Goal: Transaction & Acquisition: Purchase product/service

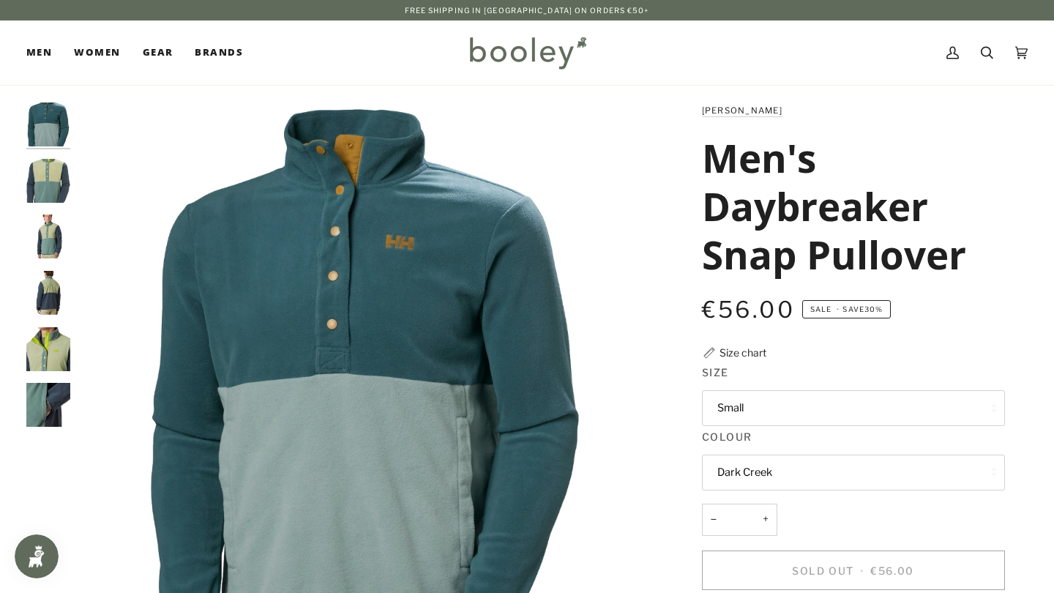
click at [47, 186] on img "Helly Hansen Men's Daybreaker Snap Pullover Light Lav - Booley Galway" at bounding box center [48, 181] width 44 height 44
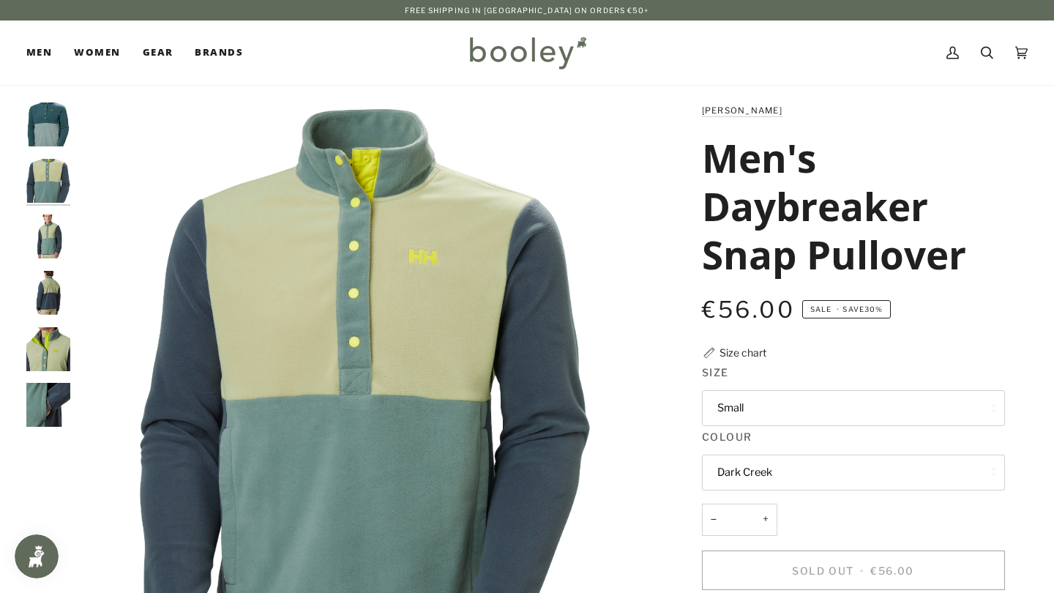
click at [58, 225] on img "Helly Hansen Men's Daybreaker Snap Pullover Light Lav - Booley Galway" at bounding box center [48, 236] width 44 height 44
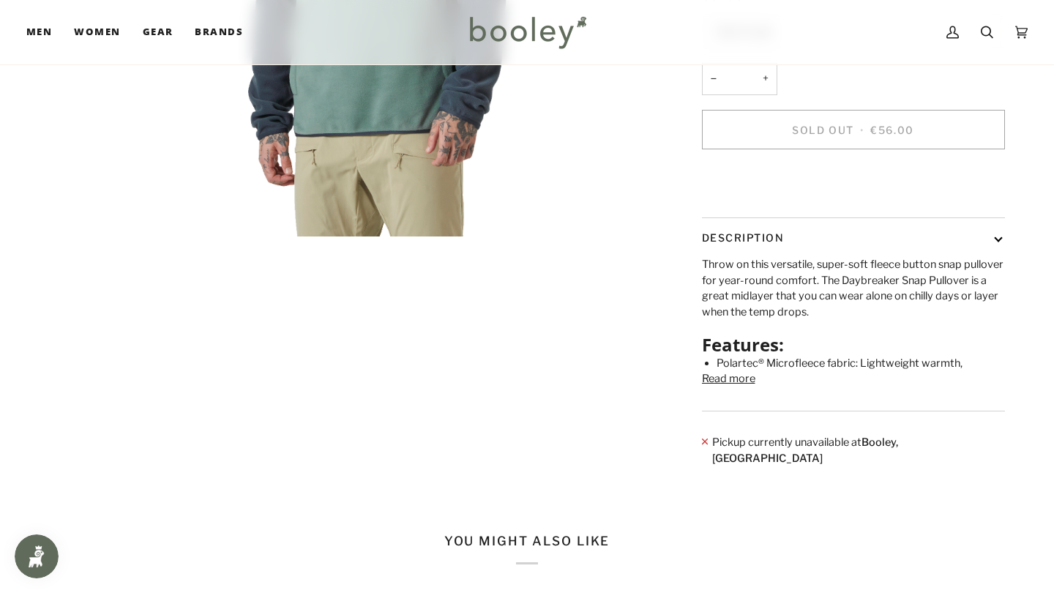
scroll to position [457, 0]
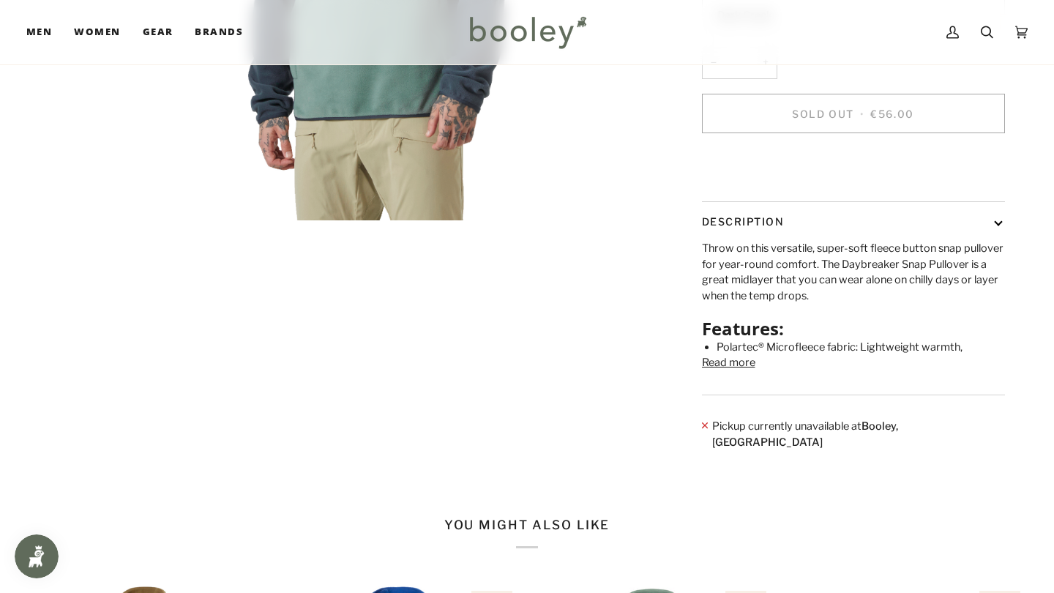
click at [715, 371] on button "Read more" at bounding box center [728, 363] width 53 height 16
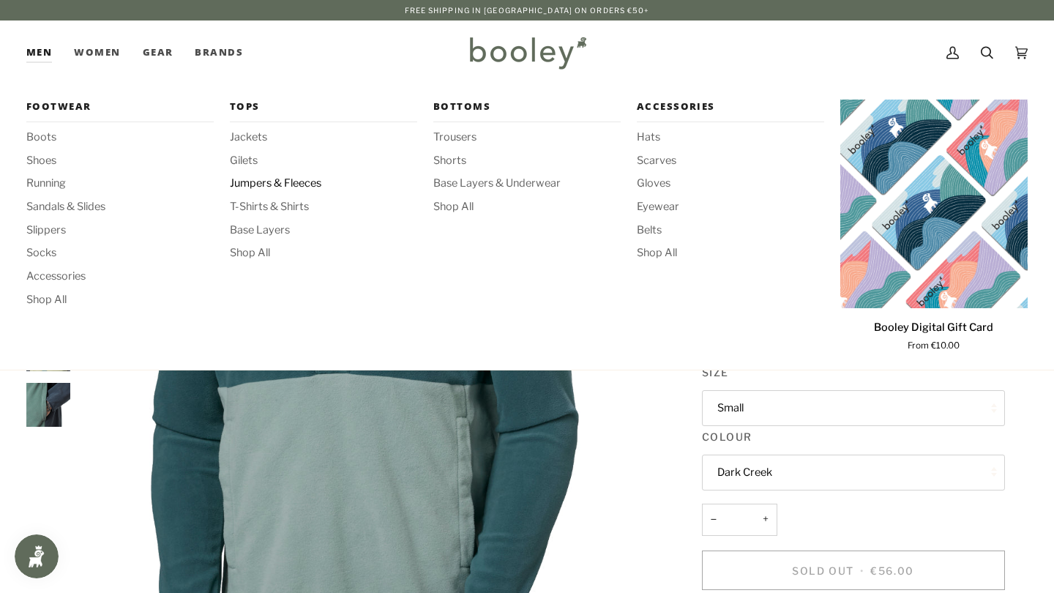
click at [274, 181] on span "Jumpers & Fleeces" at bounding box center [323, 184] width 187 height 16
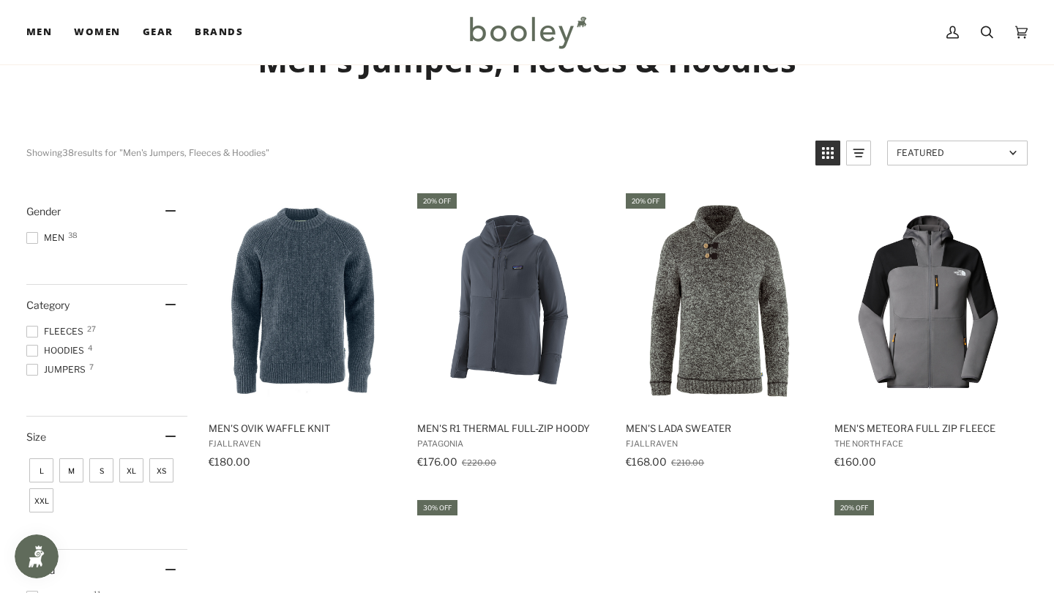
scroll to position [61, 0]
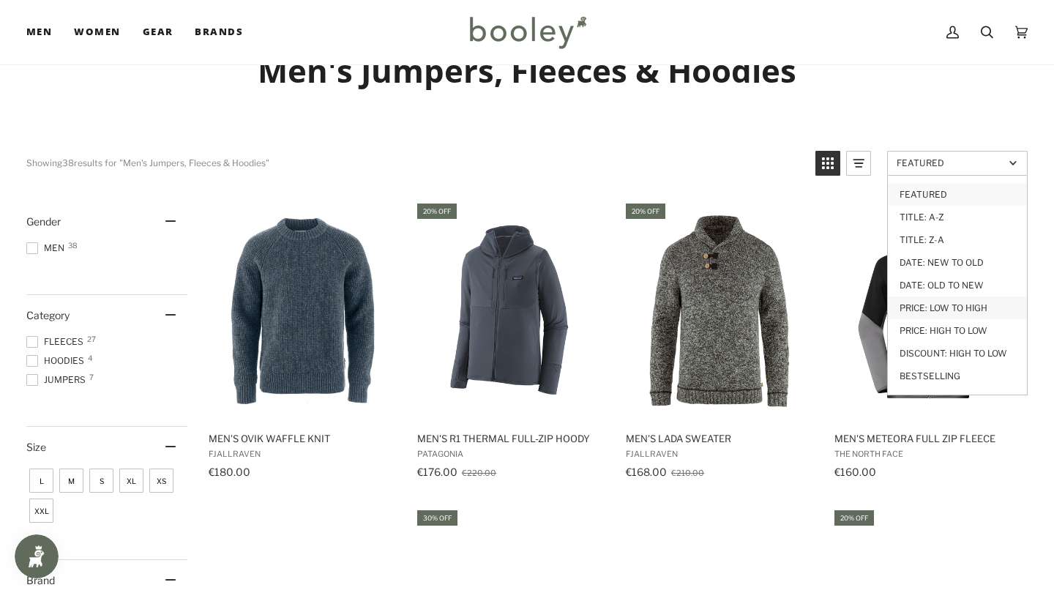
click at [928, 310] on link "Price: Low to High" at bounding box center [957, 307] width 139 height 23
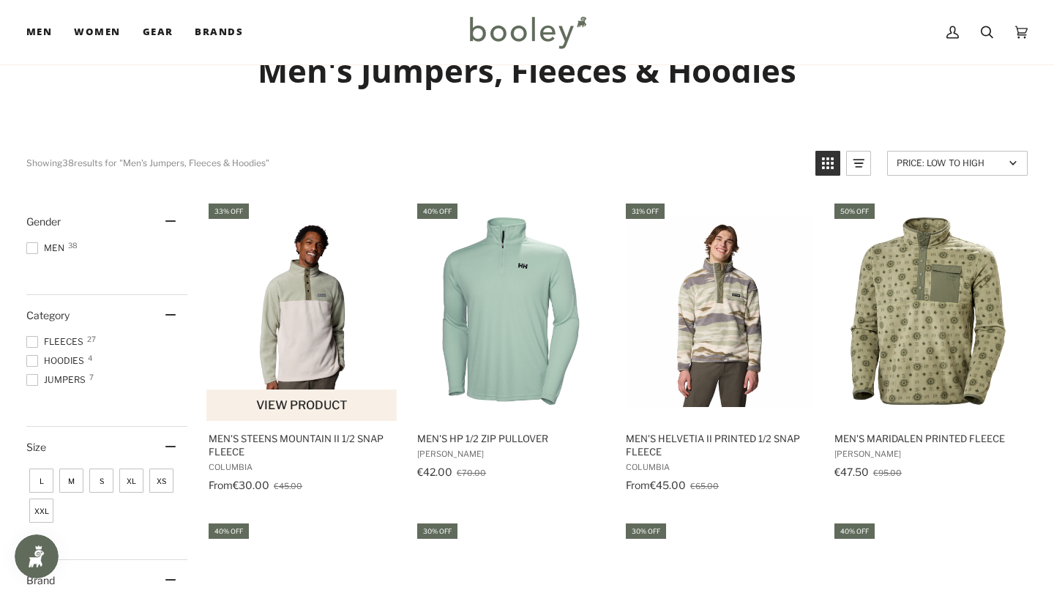
click at [299, 350] on img "Men's Steens Mountain II 1/2 Snap Fleece" at bounding box center [302, 311] width 192 height 192
click at [81, 479] on span "M" at bounding box center [71, 480] width 24 height 24
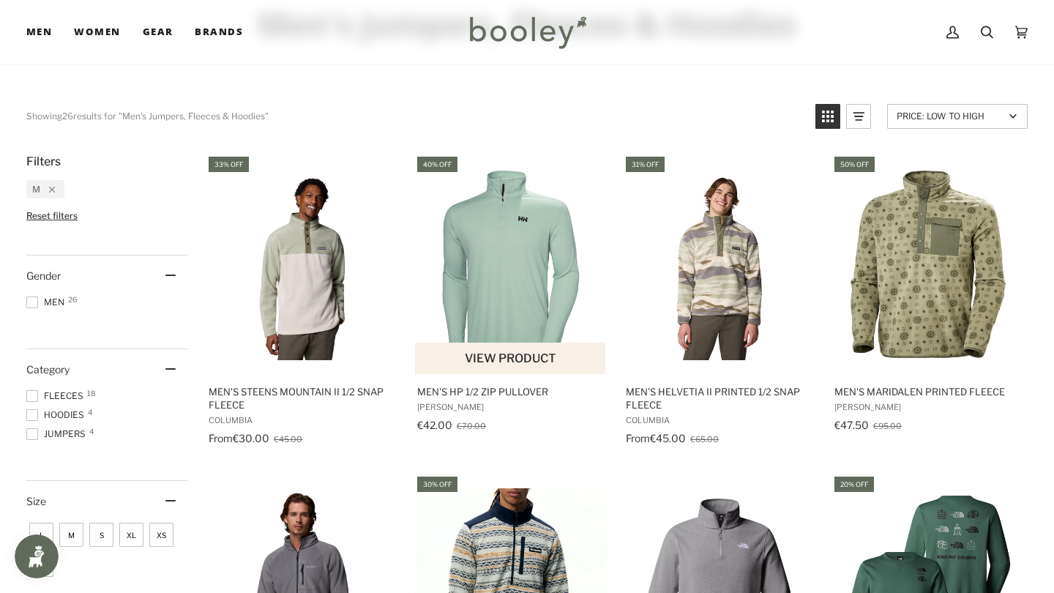
scroll to position [110, 0]
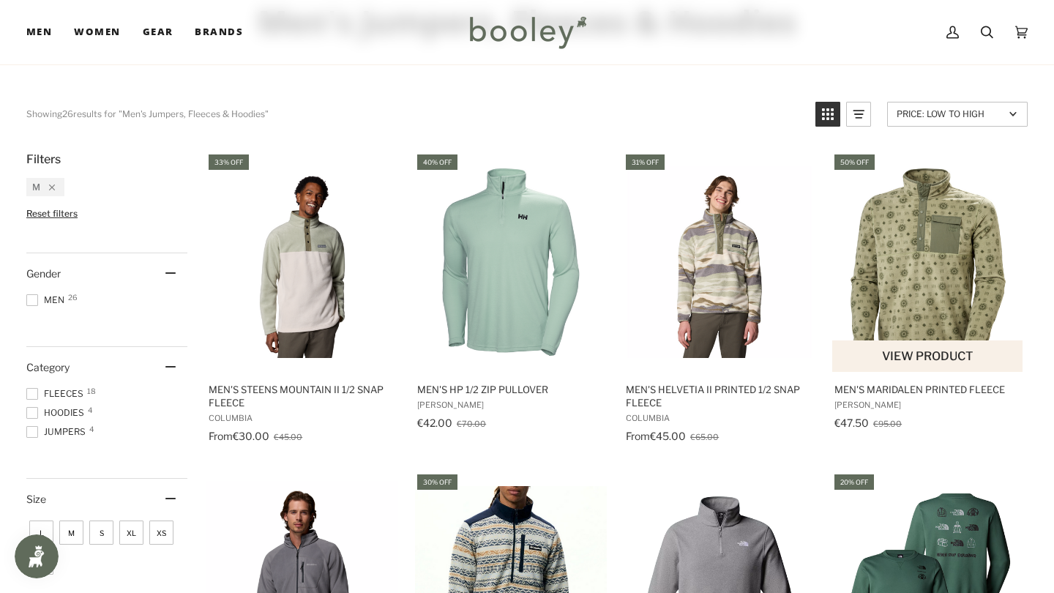
click at [970, 275] on img "Men's Maridalen Printed Fleece" at bounding box center [928, 262] width 192 height 192
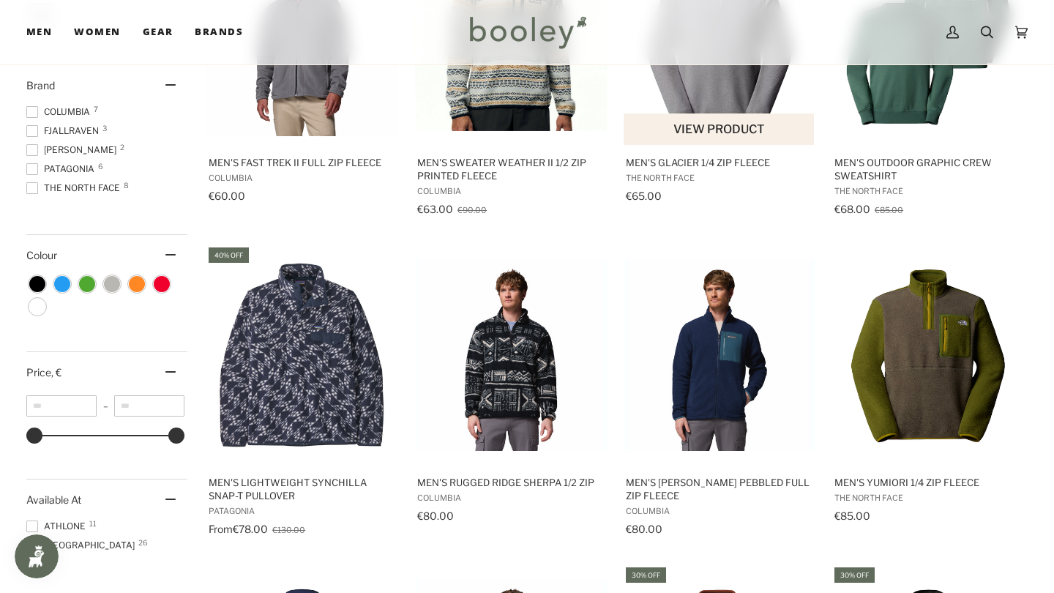
scroll to position [657, 0]
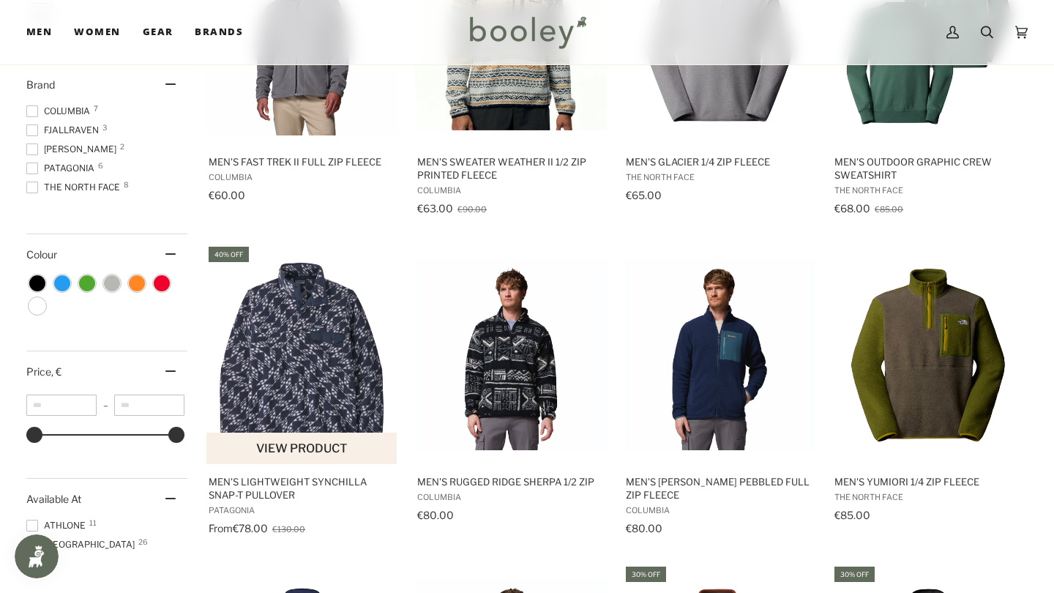
click at [343, 362] on img "Men's Lightweight Synchilla Snap-T Pullover" at bounding box center [302, 354] width 192 height 192
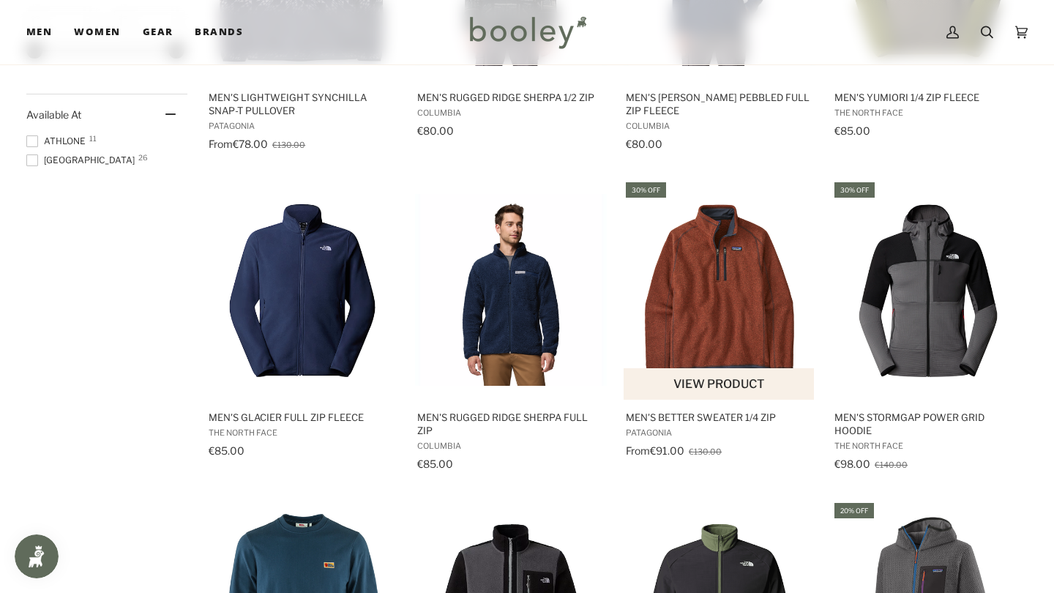
scroll to position [1046, 0]
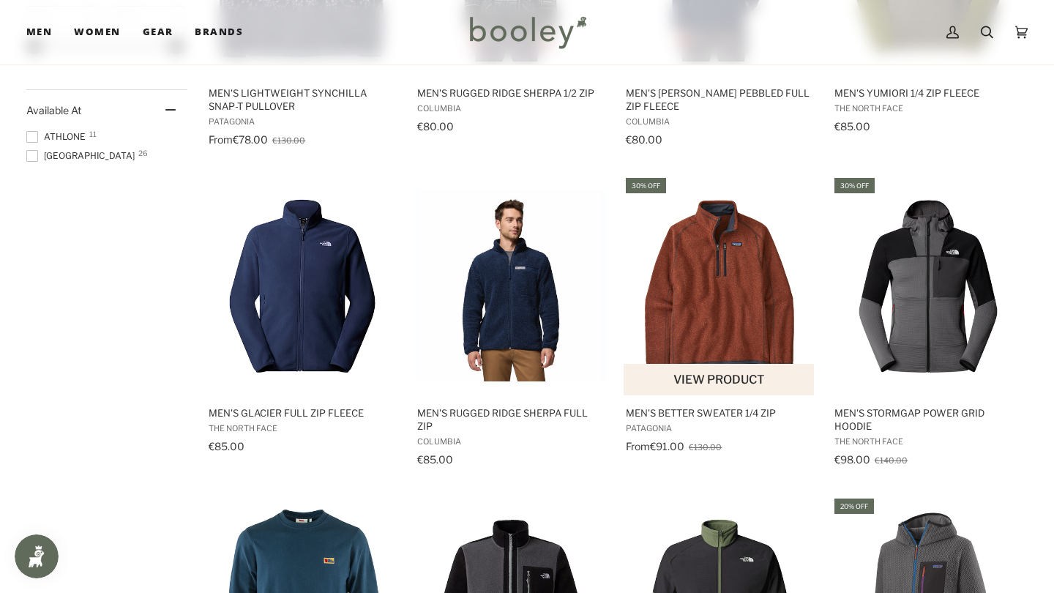
click at [741, 283] on img "Men's Better Sweater 1/4 Zip" at bounding box center [720, 286] width 192 height 192
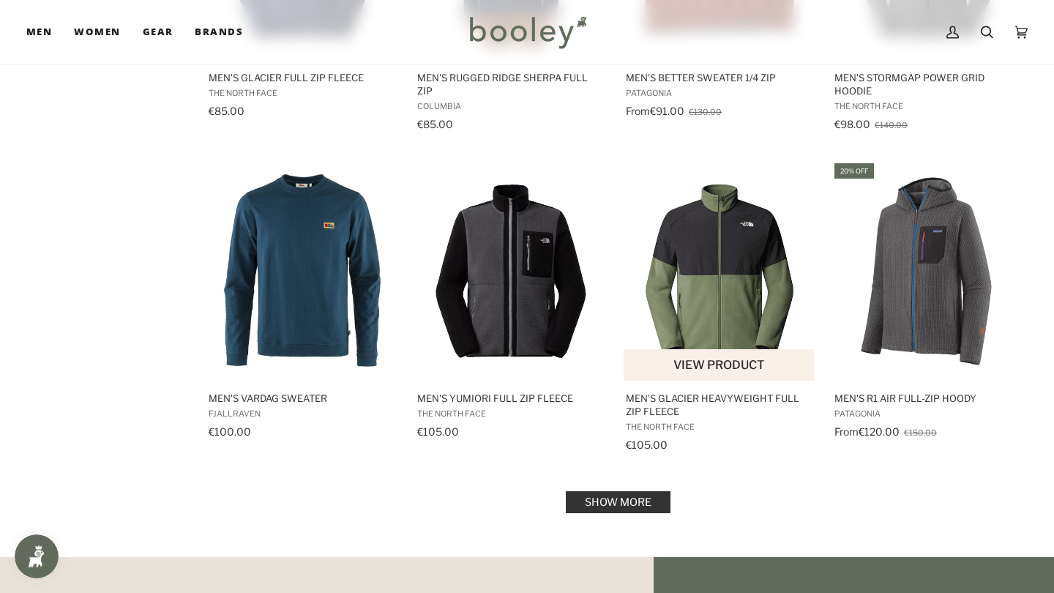
scroll to position [1383, 0]
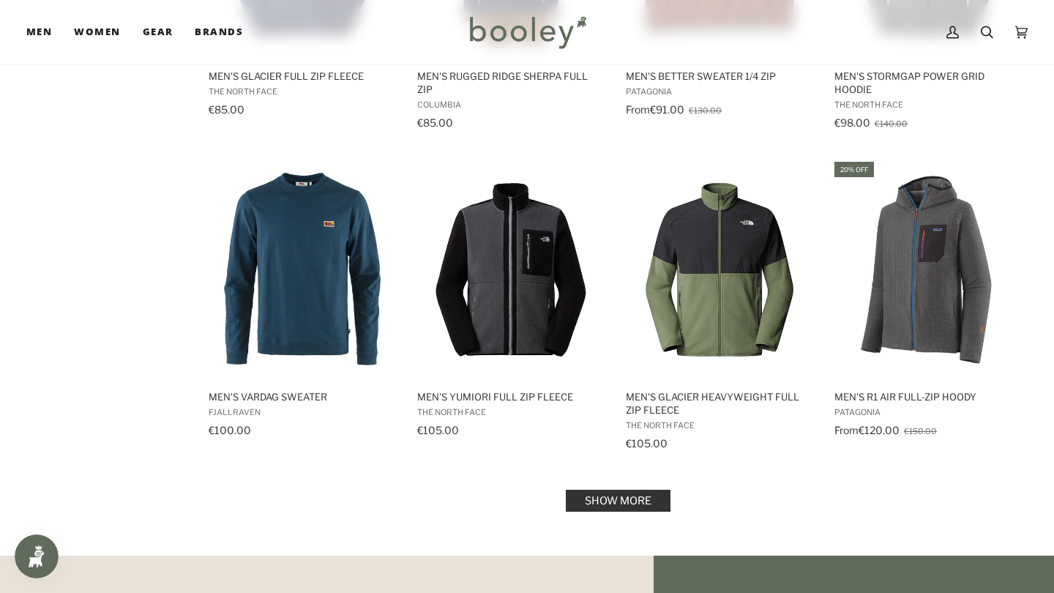
click at [599, 501] on link "Show more" at bounding box center [618, 501] width 105 height 22
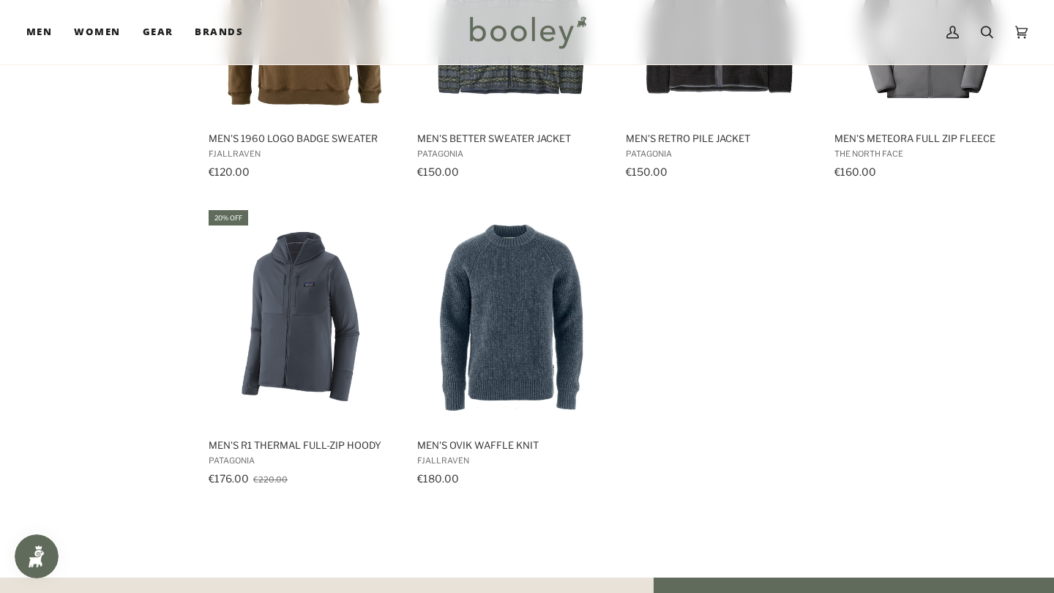
scroll to position [1985, 0]
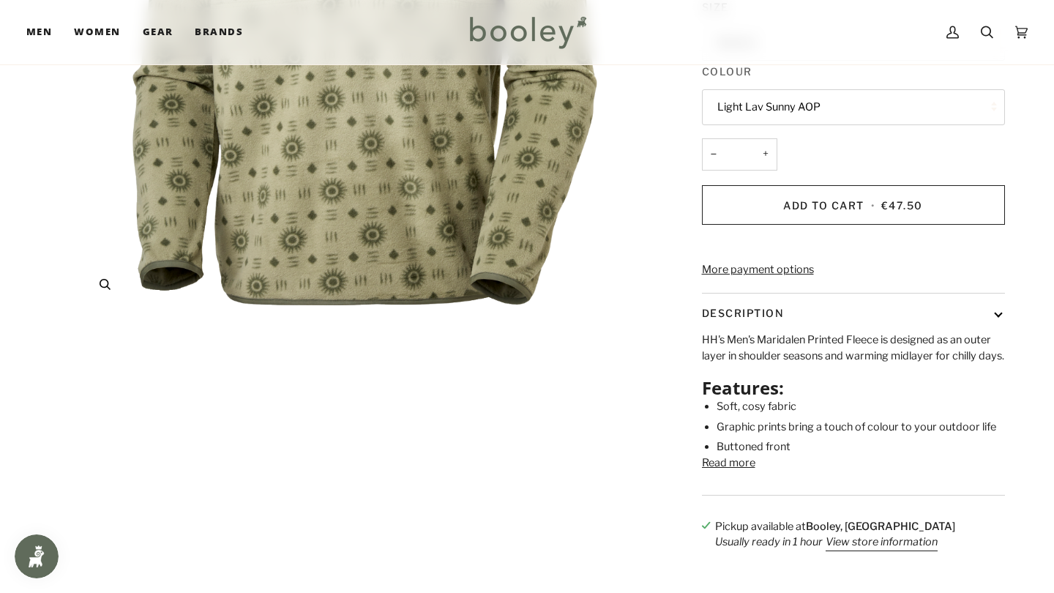
scroll to position [369, 0]
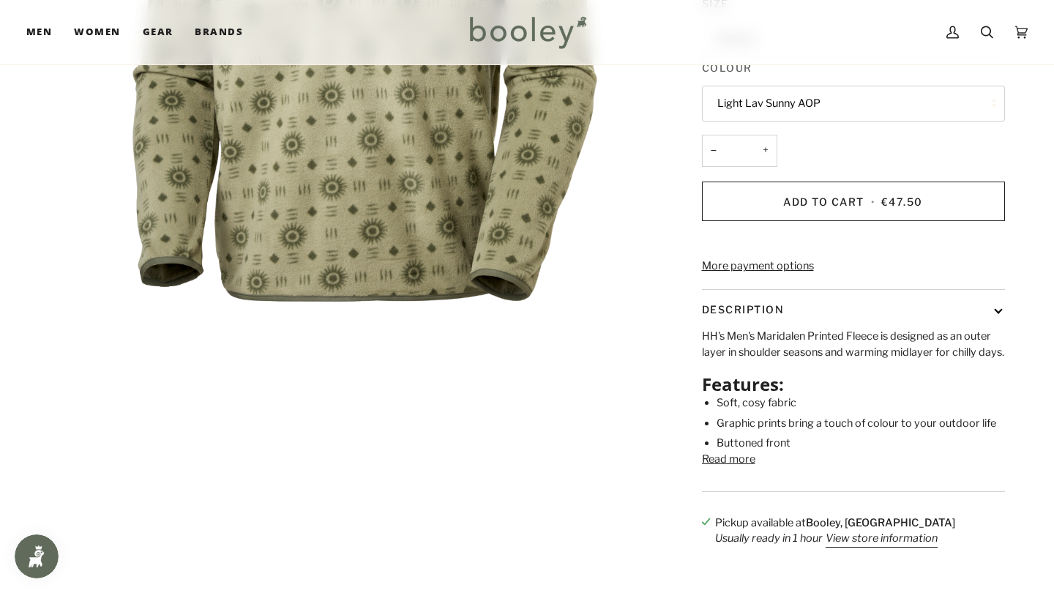
click at [749, 468] on button "Read more" at bounding box center [728, 460] width 53 height 16
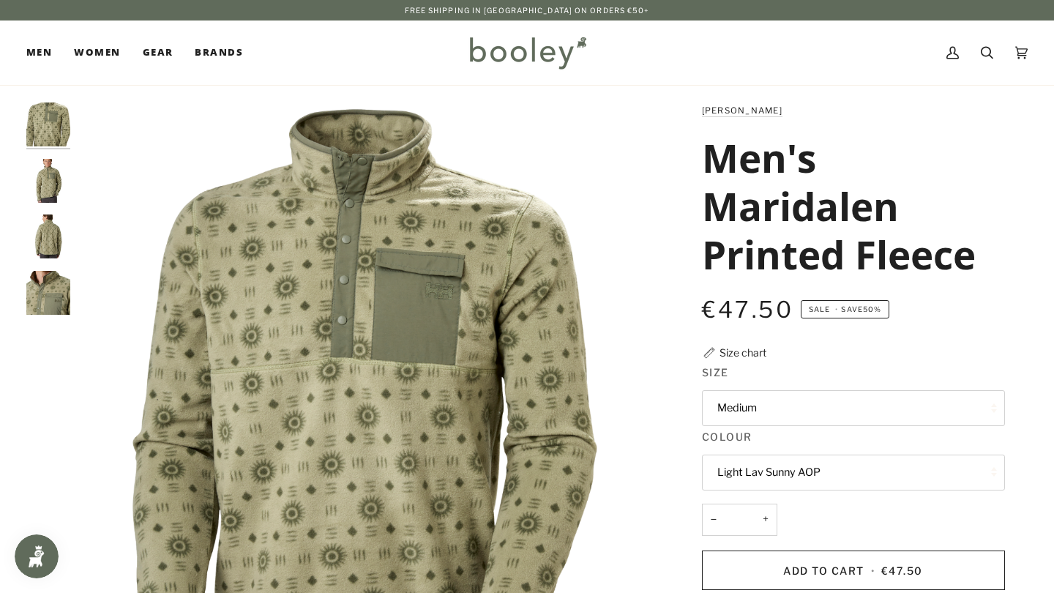
scroll to position [0, 0]
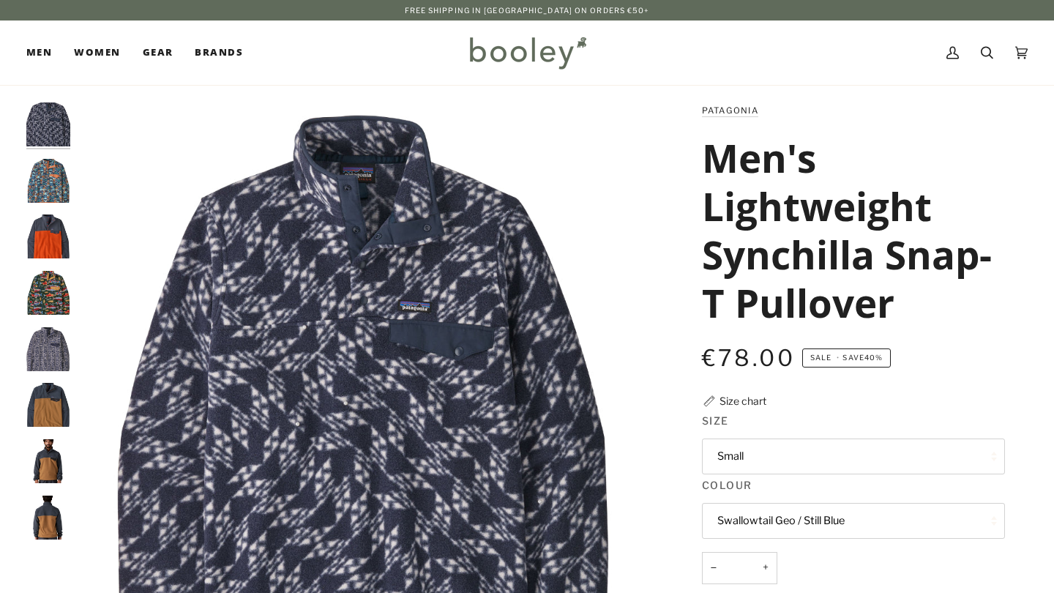
click at [729, 453] on button "Small" at bounding box center [853, 456] width 303 height 36
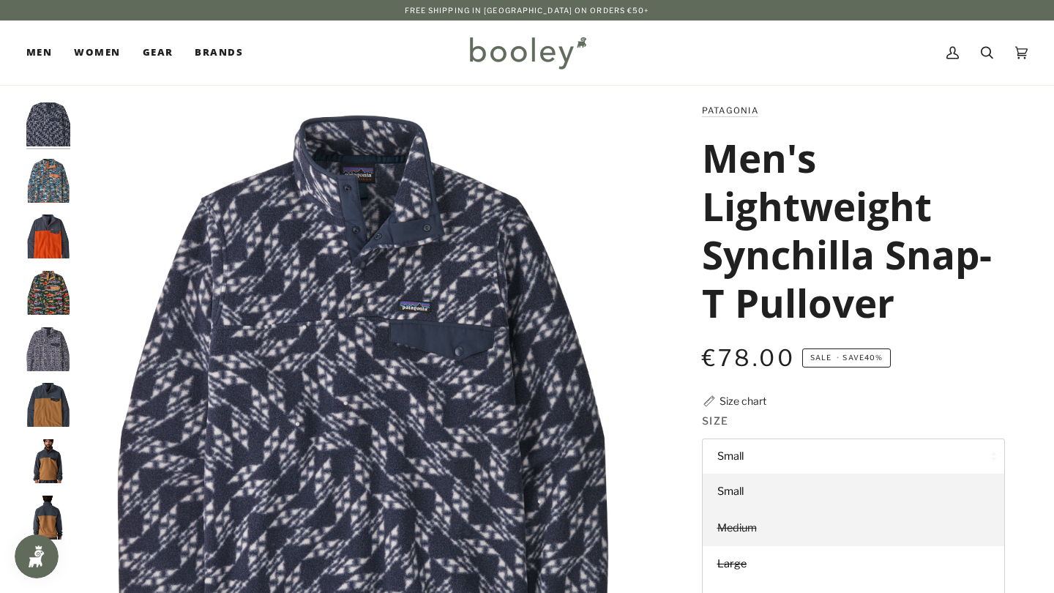
click at [733, 523] on span "Medium" at bounding box center [737, 527] width 40 height 13
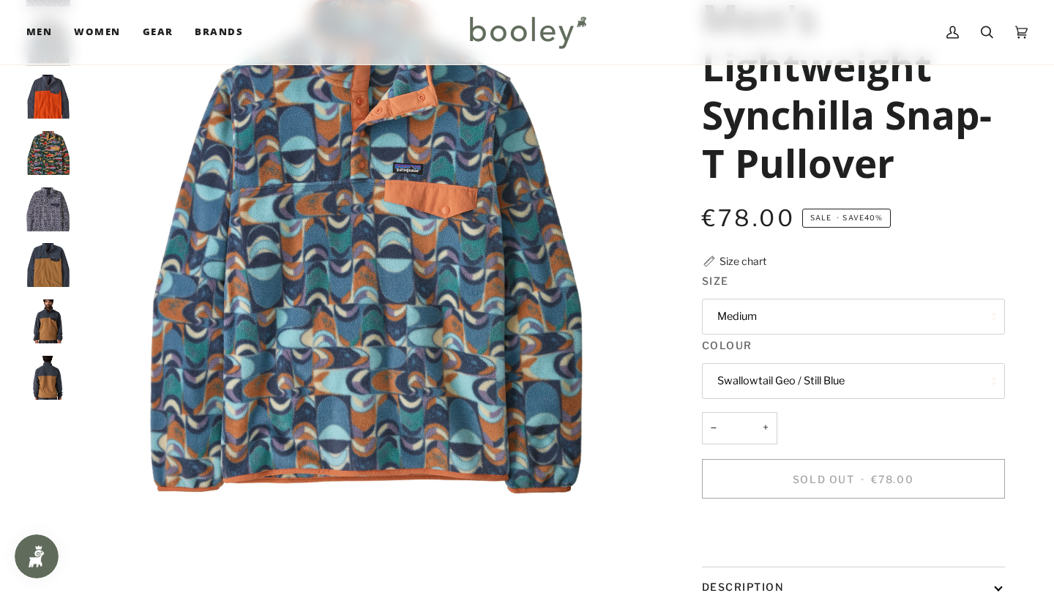
scroll to position [142, 0]
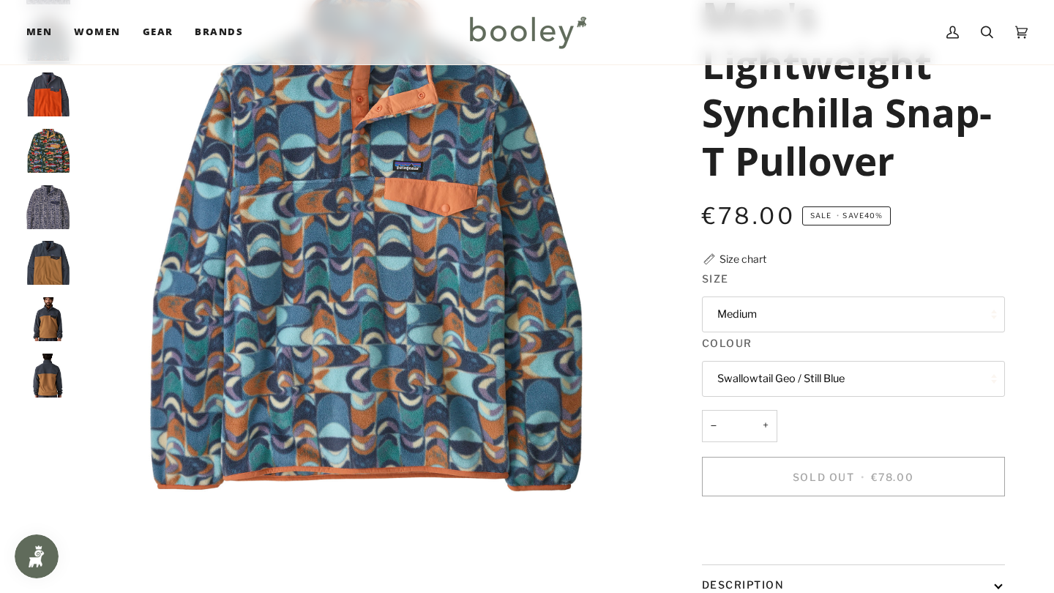
click at [747, 378] on button "Swallowtail Geo / Still Blue" at bounding box center [853, 379] width 303 height 36
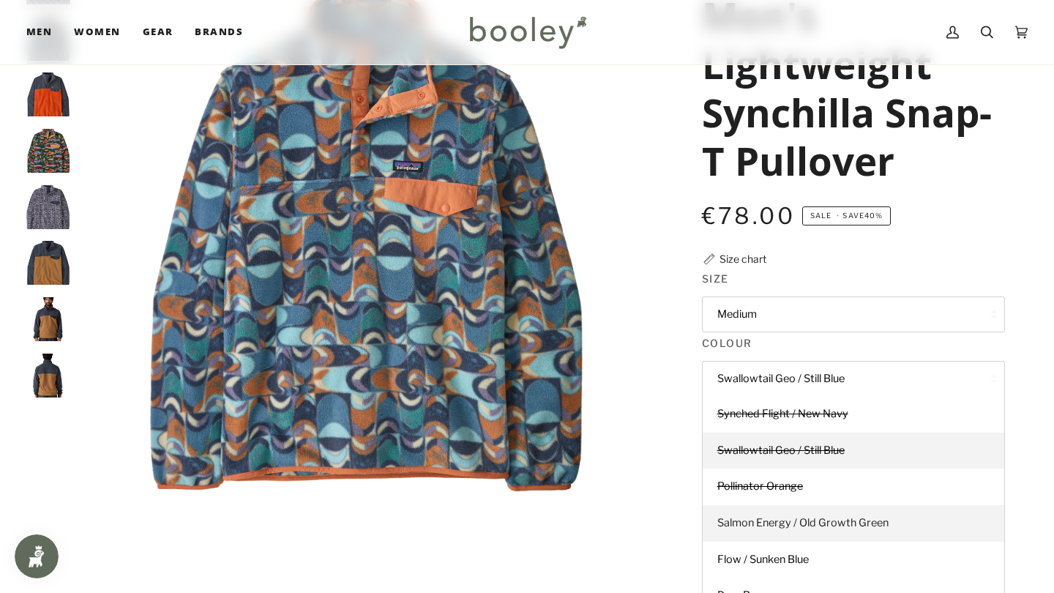
click at [760, 520] on span "Salmon Energy / Old Growth Green" at bounding box center [802, 522] width 171 height 13
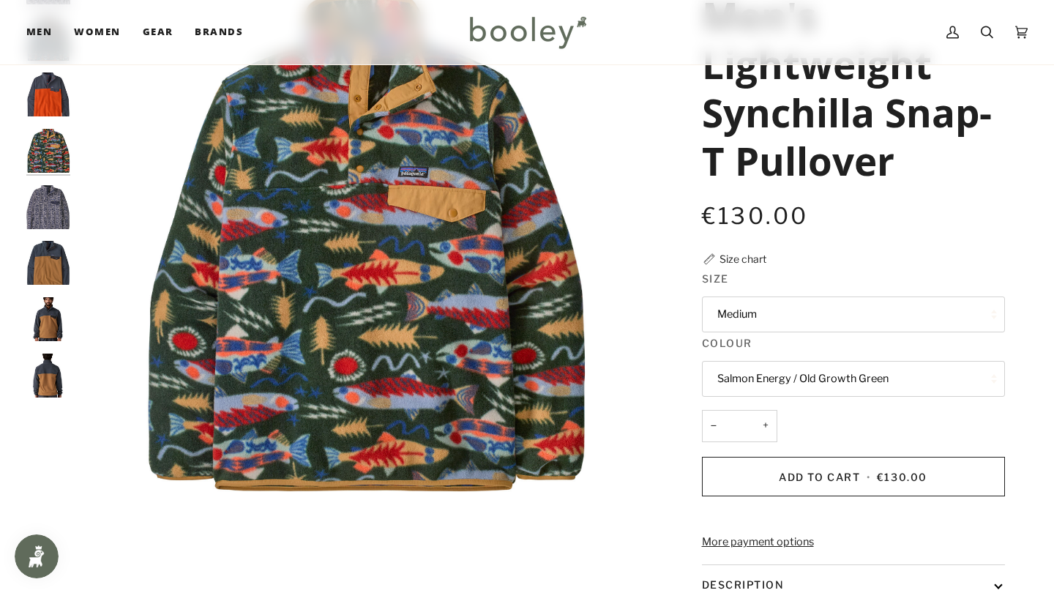
click at [766, 373] on button "Salmon Energy / Old Growth Green" at bounding box center [853, 379] width 303 height 36
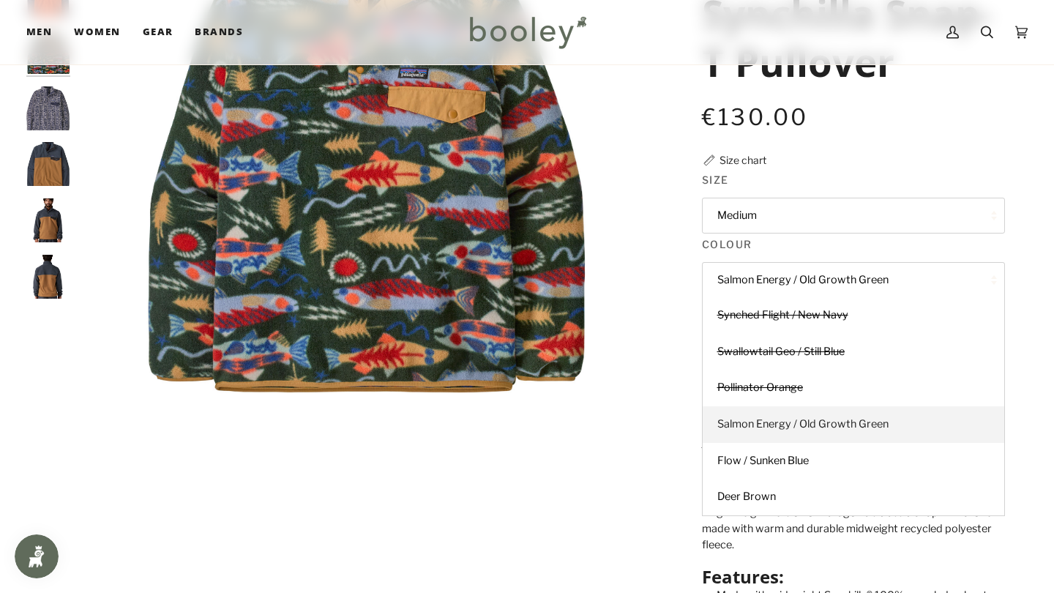
scroll to position [250, 0]
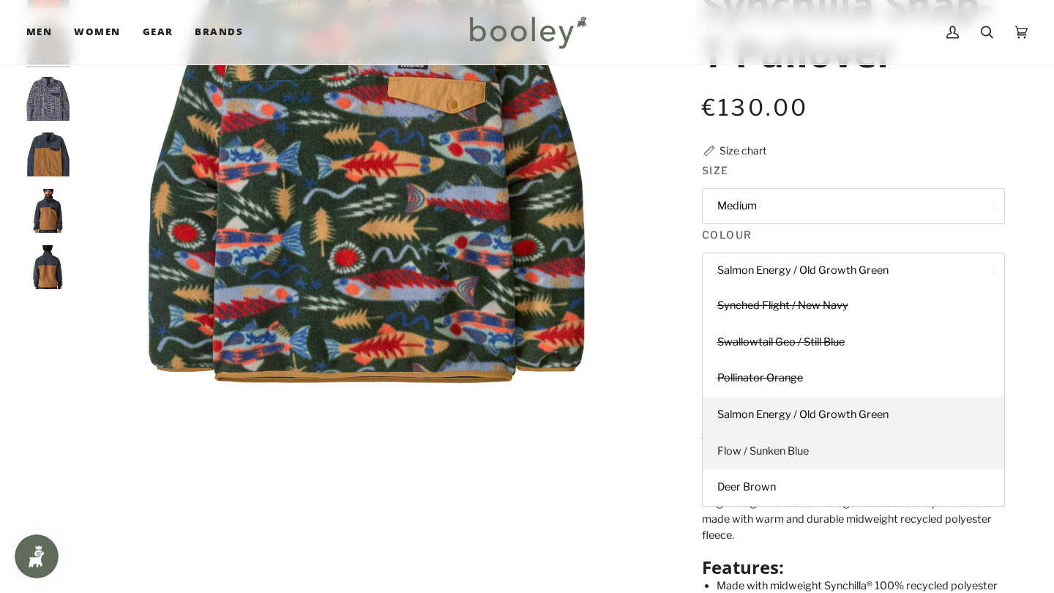
click at [748, 449] on span "Flow / Sunken Blue" at bounding box center [762, 450] width 91 height 13
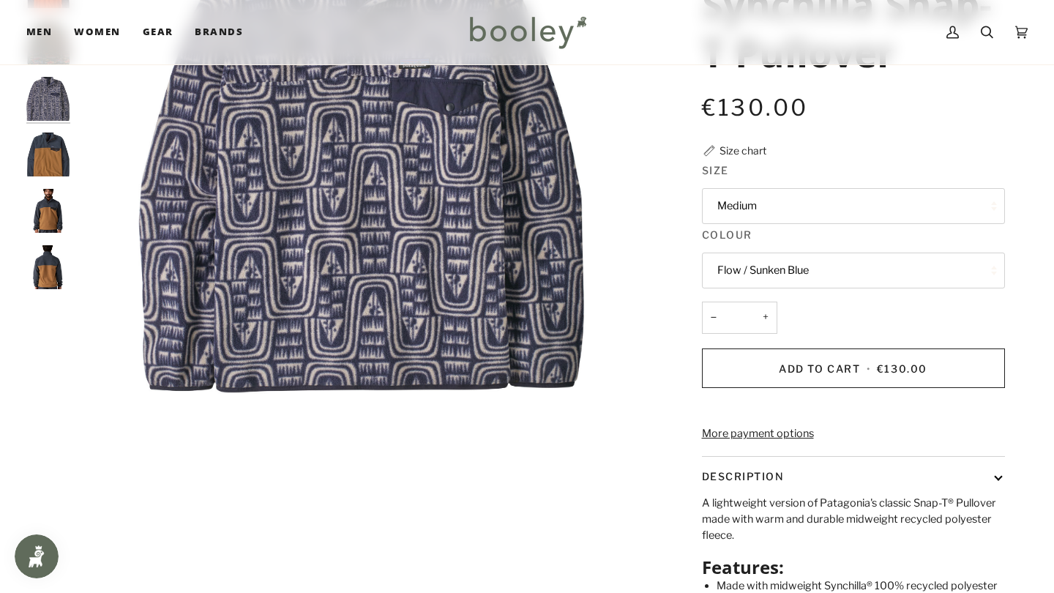
click at [761, 270] on button "Flow / Sunken Blue" at bounding box center [853, 270] width 303 height 36
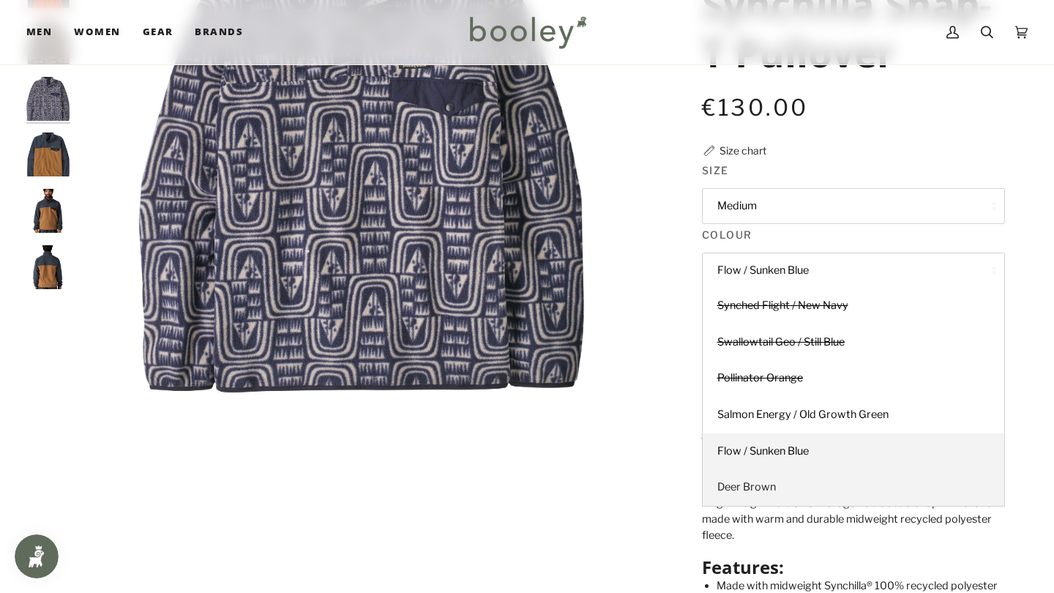
click at [746, 481] on span "Deer Brown" at bounding box center [746, 486] width 59 height 13
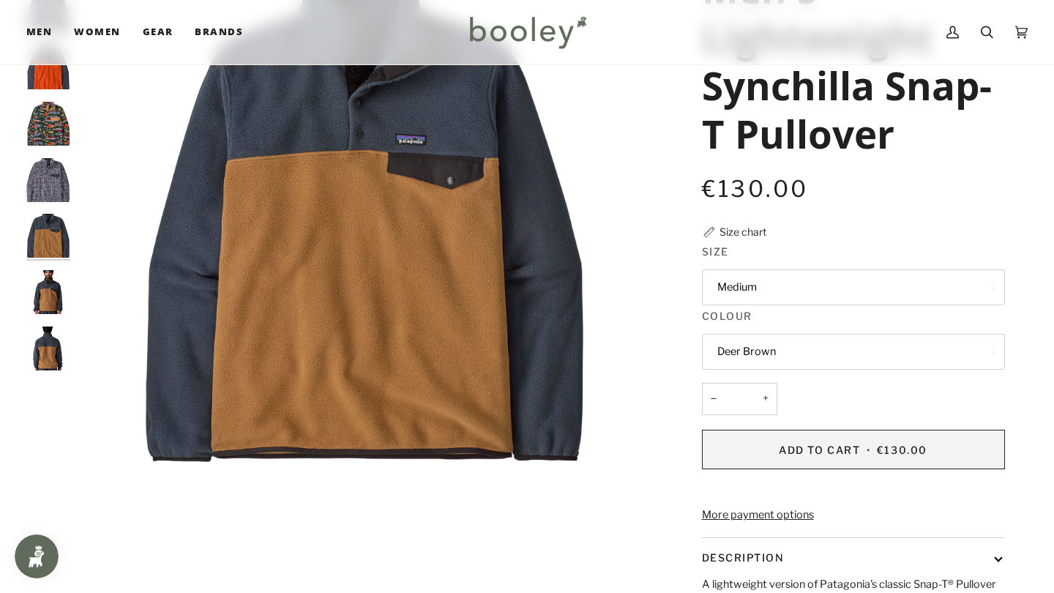
scroll to position [163, 0]
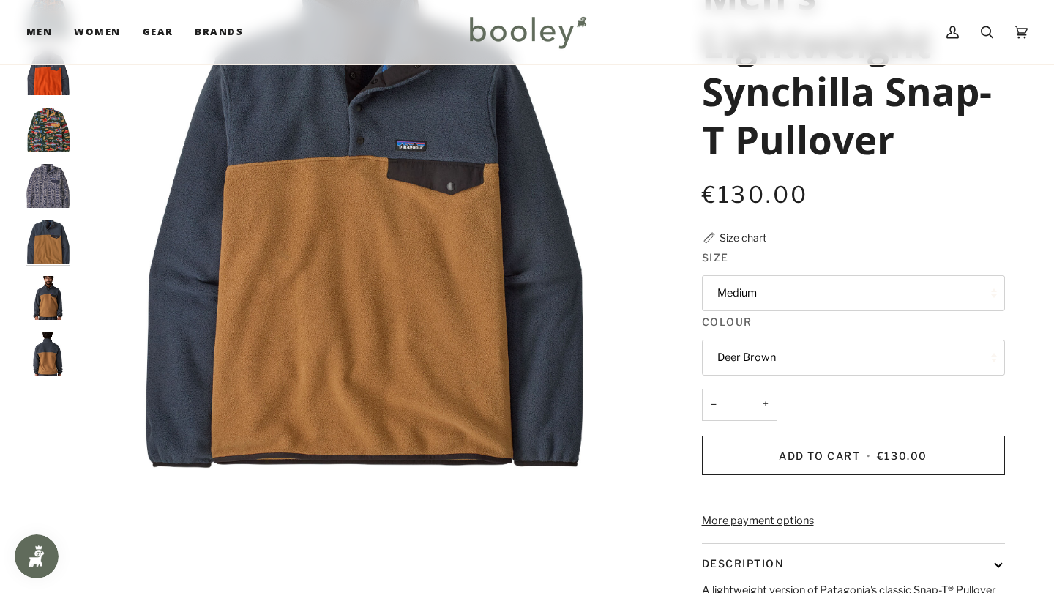
click at [743, 350] on button "Deer Brown" at bounding box center [853, 358] width 303 height 36
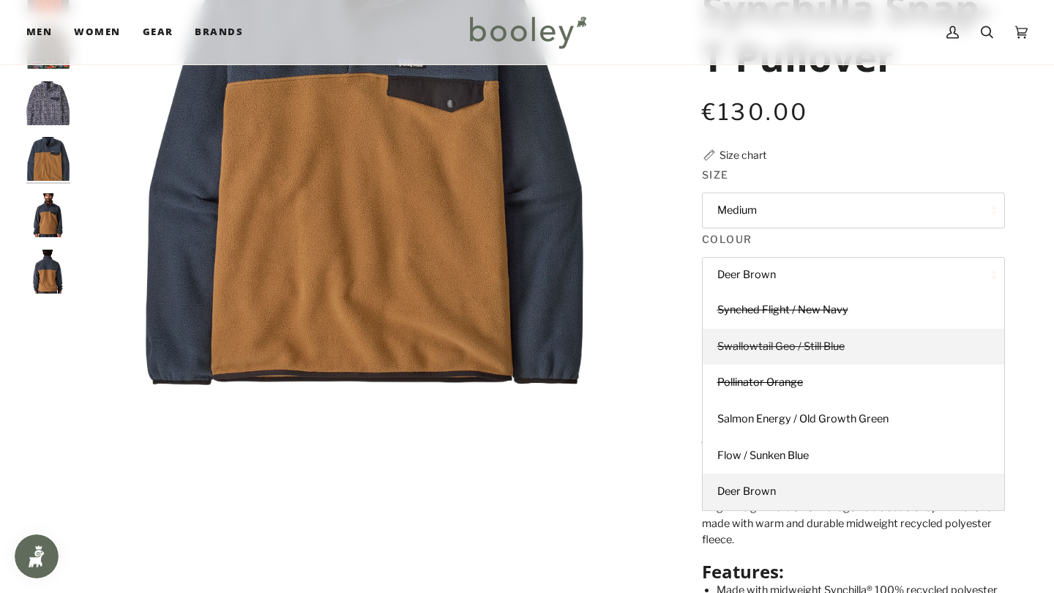
scroll to position [247, 0]
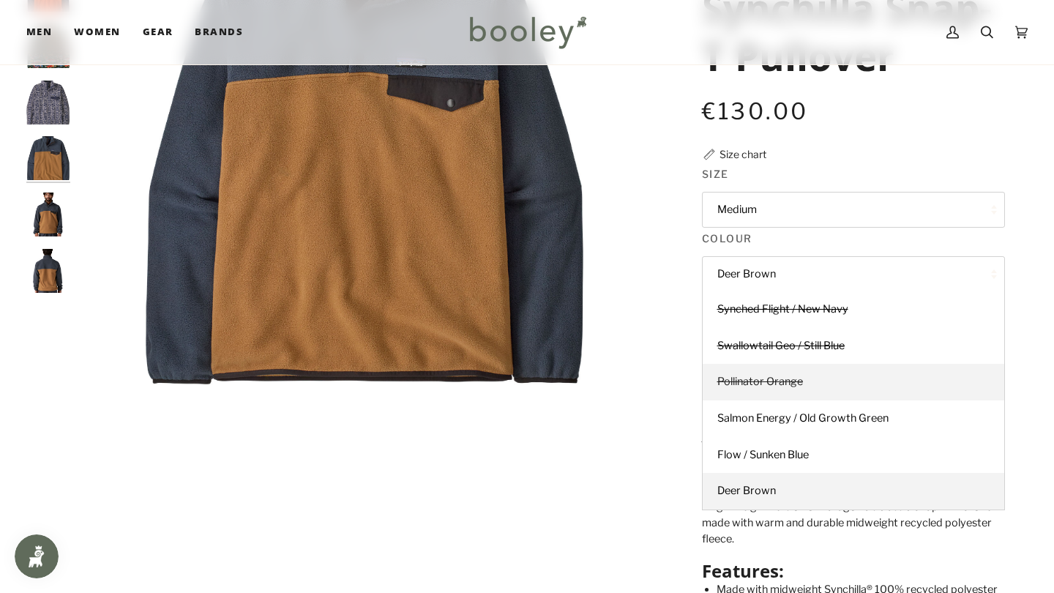
click at [756, 389] on link "Pollinator Orange" at bounding box center [854, 382] width 302 height 37
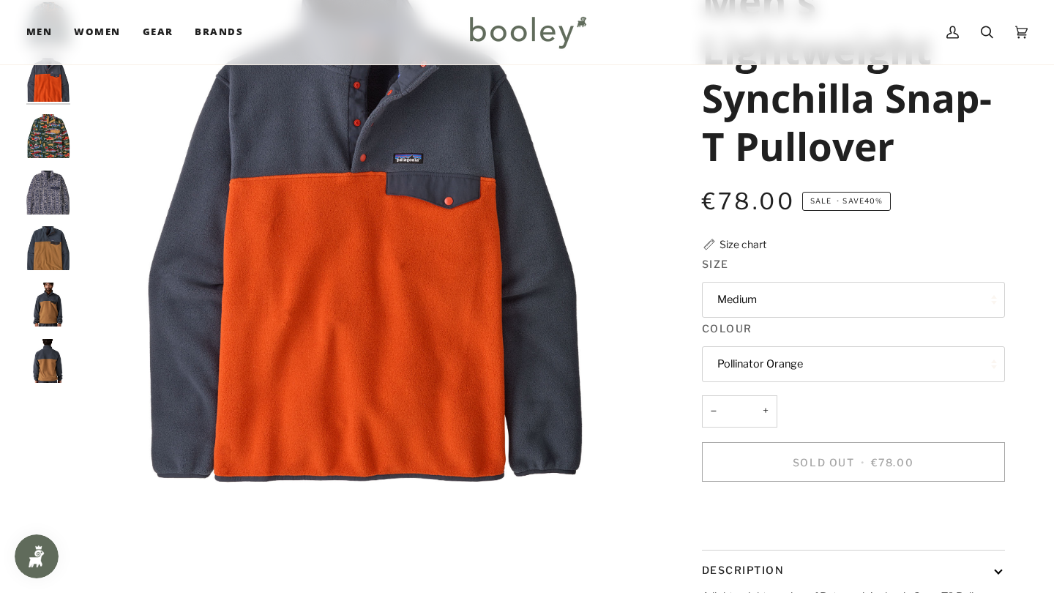
scroll to position [154, 0]
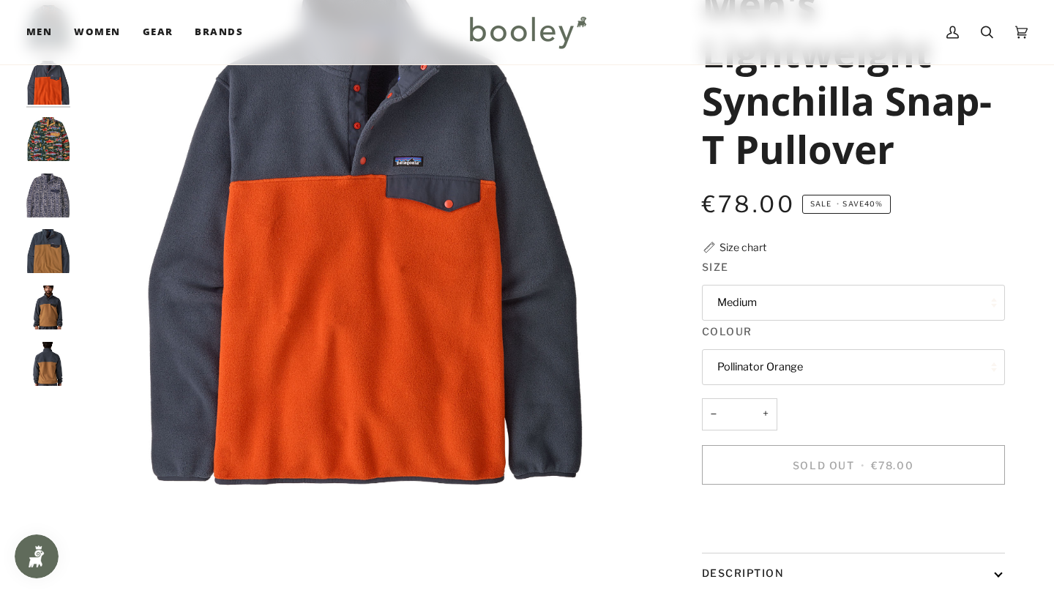
click at [763, 294] on button "Medium" at bounding box center [853, 303] width 303 height 36
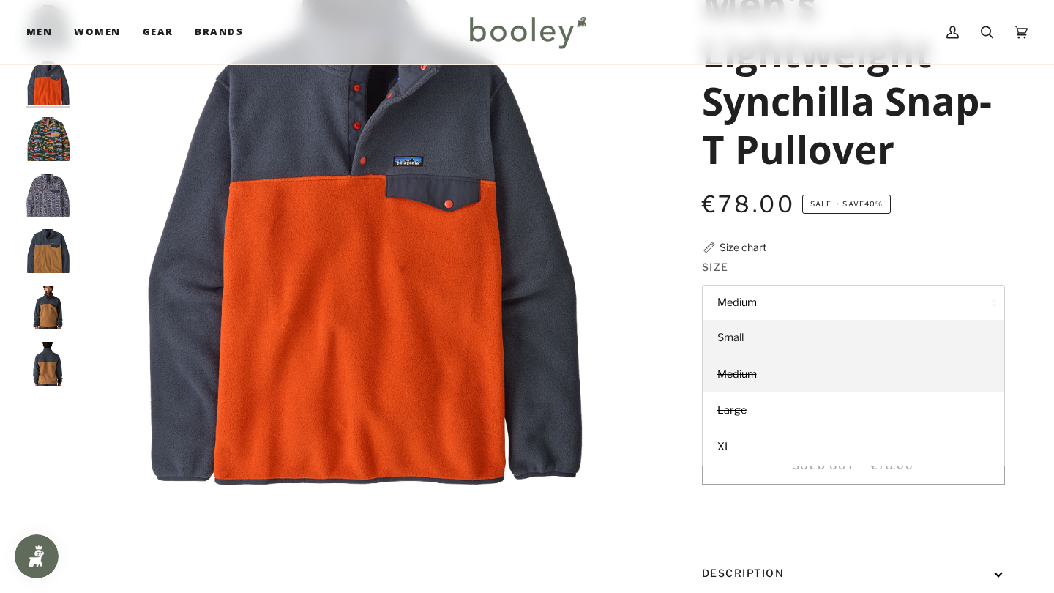
click at [747, 328] on link "Small" at bounding box center [854, 338] width 302 height 37
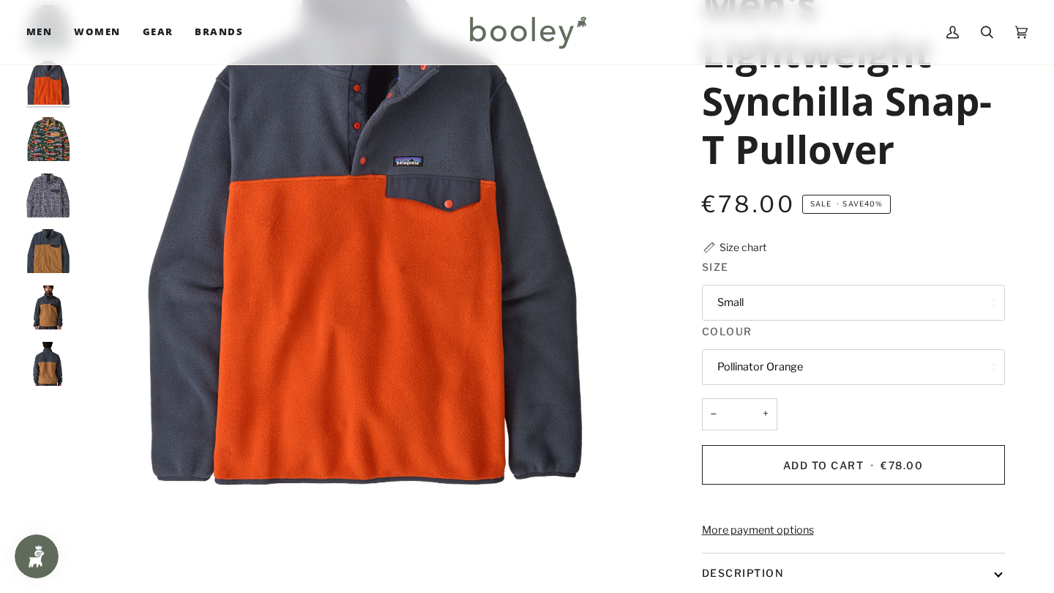
click at [749, 362] on button "Pollinator Orange" at bounding box center [853, 367] width 303 height 36
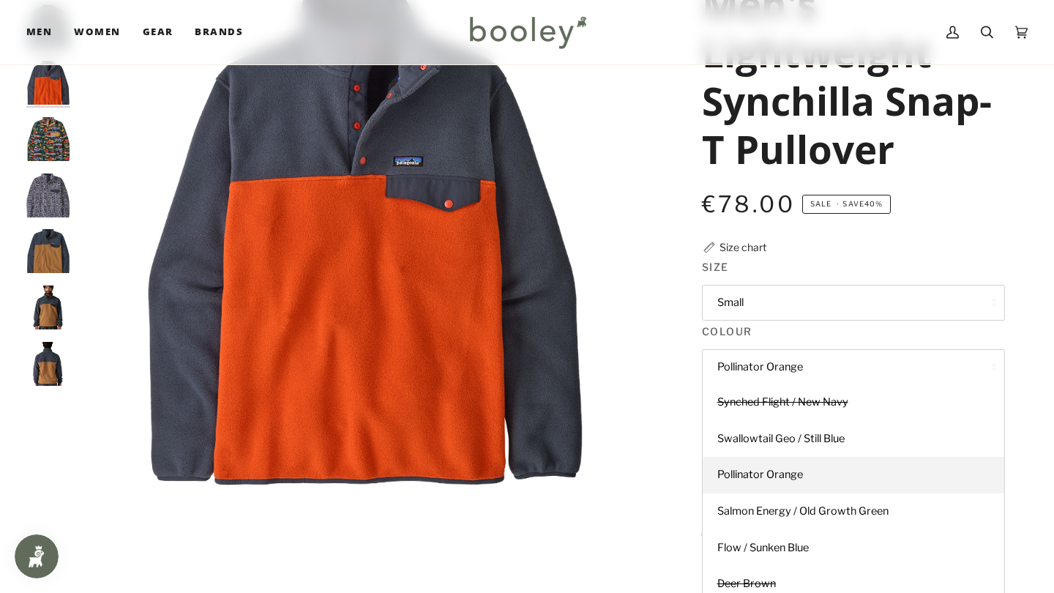
click at [749, 362] on button "Pollinator Orange" at bounding box center [853, 367] width 303 height 36
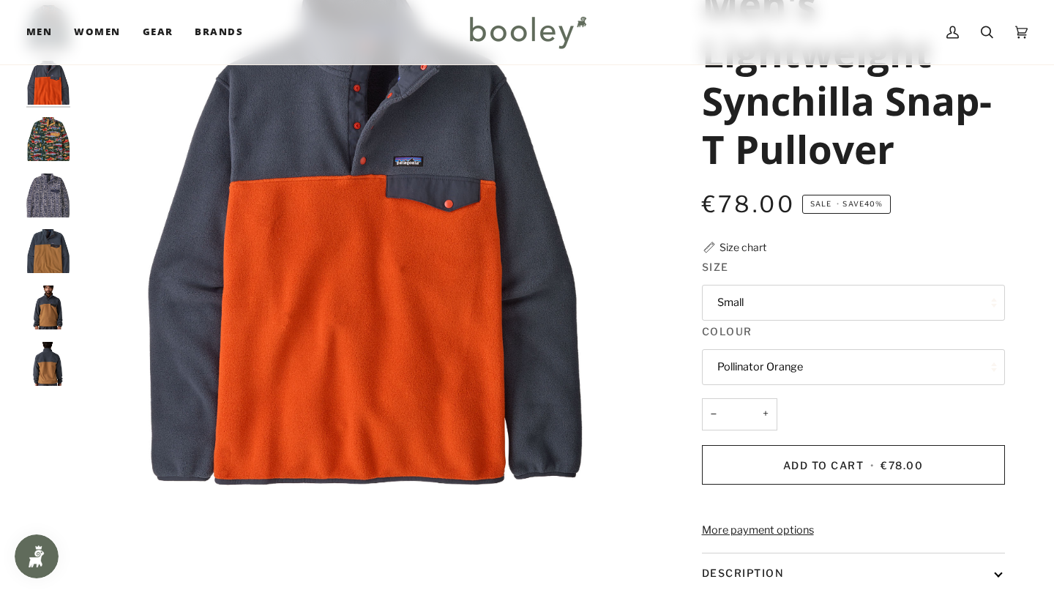
click at [749, 362] on button "Pollinator Orange" at bounding box center [853, 367] width 303 height 36
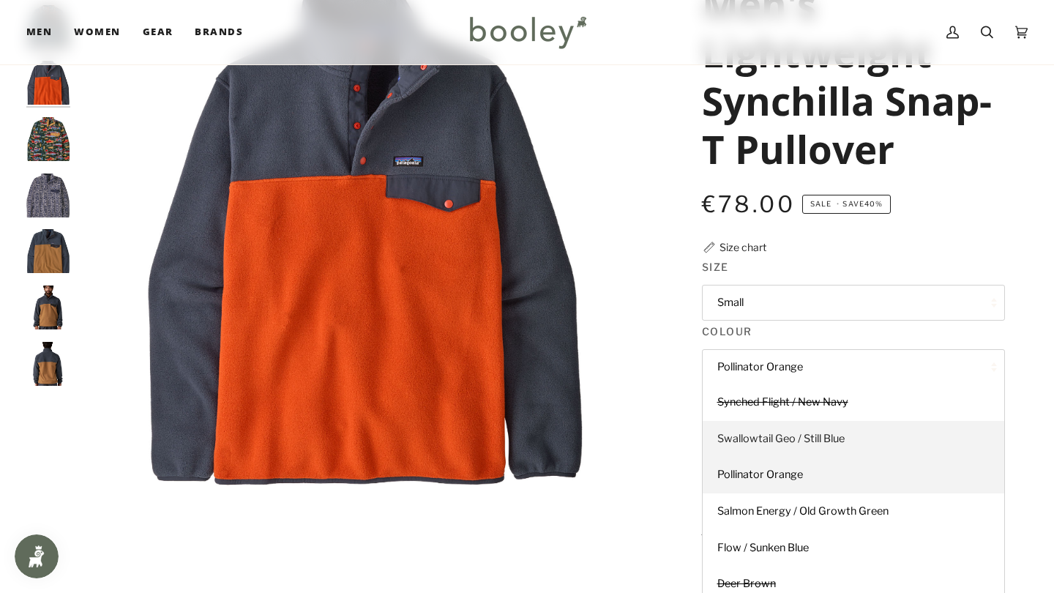
click at [757, 434] on span "Swallowtail Geo / Still Blue" at bounding box center [780, 438] width 127 height 13
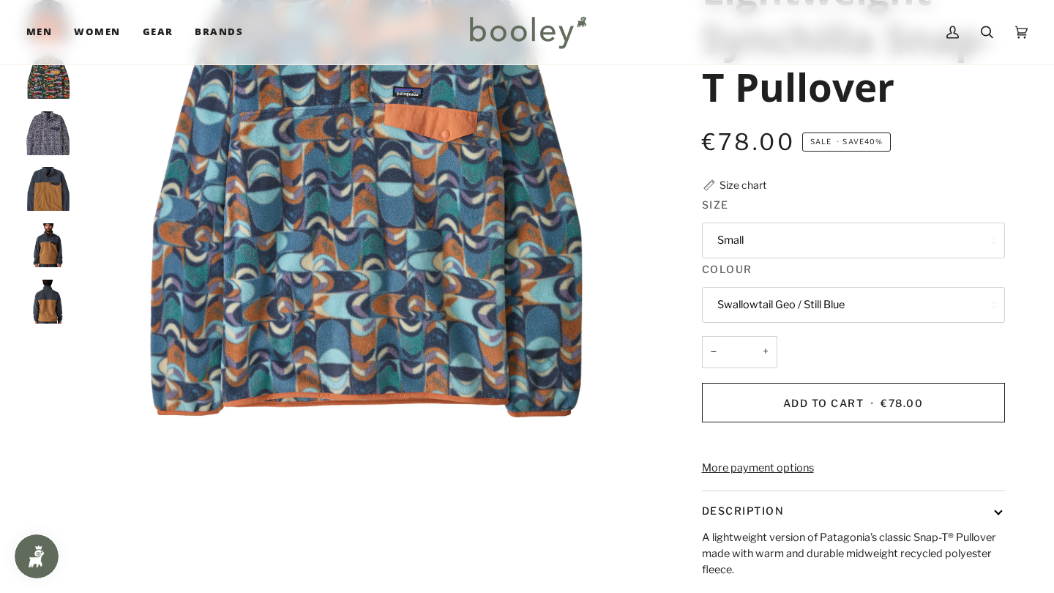
scroll to position [218, 0]
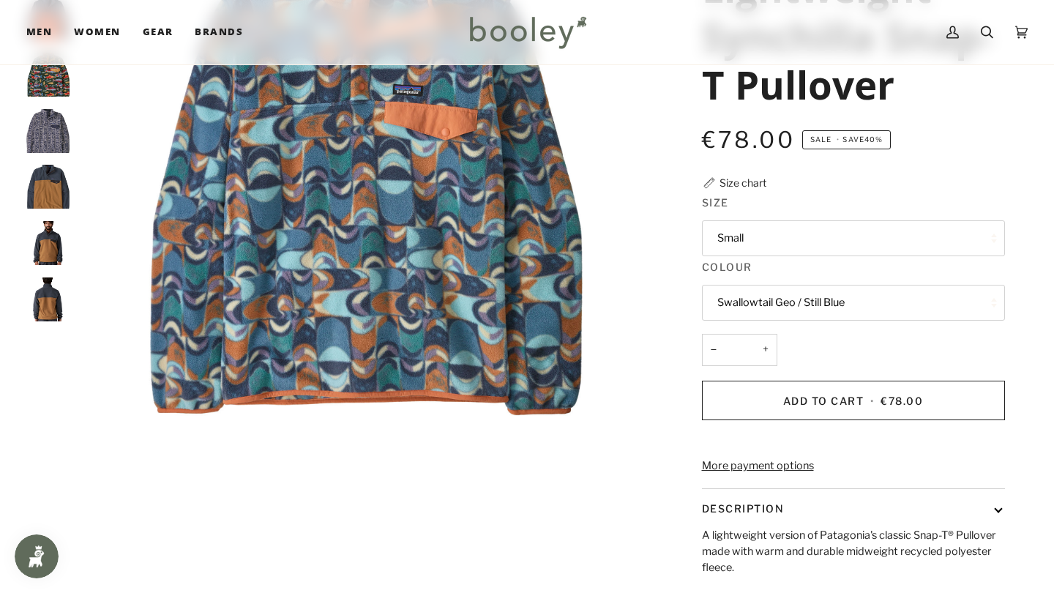
click at [753, 182] on div "Size chart" at bounding box center [742, 182] width 47 height 15
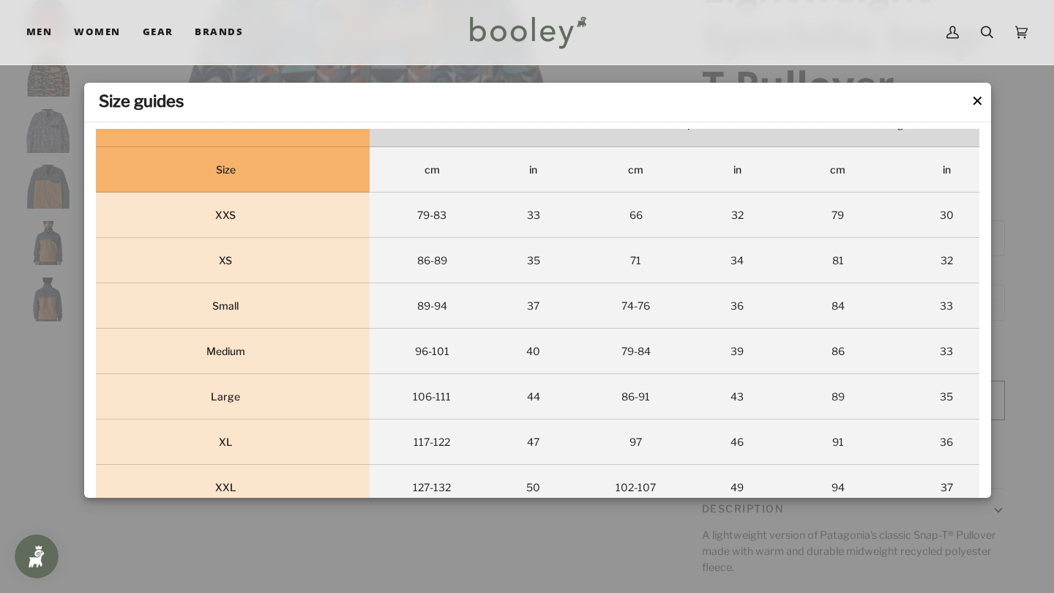
scroll to position [117, 0]
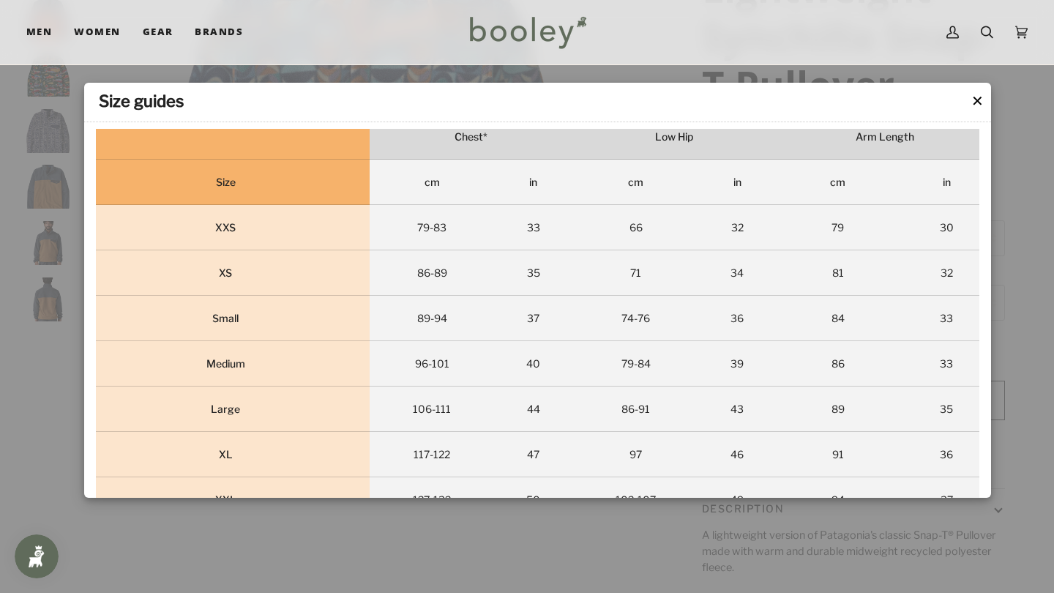
click at [976, 105] on button "✕" at bounding box center [977, 101] width 12 height 22
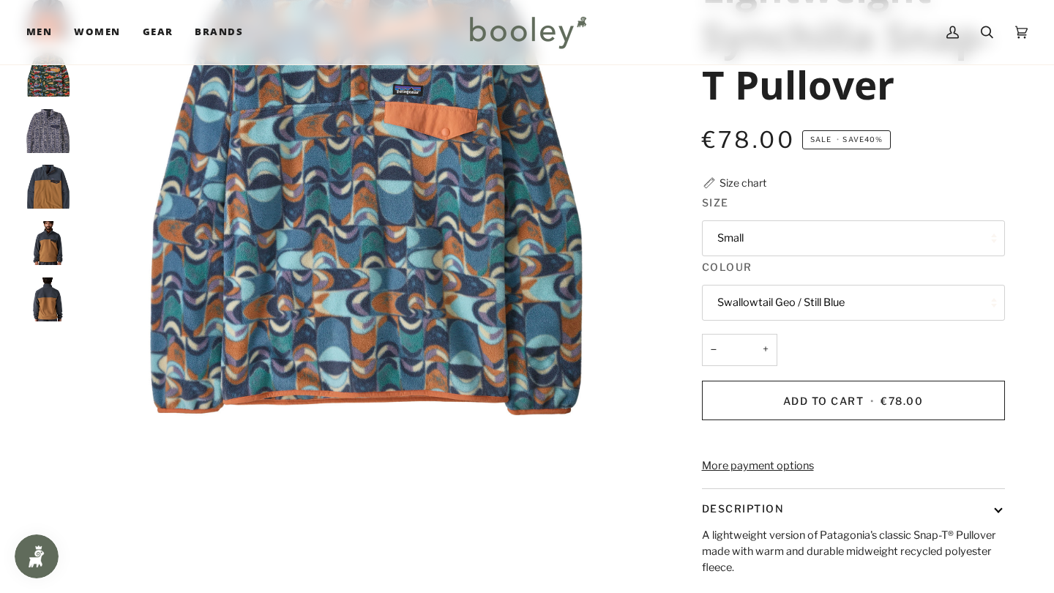
click at [874, 238] on button "Small" at bounding box center [853, 238] width 303 height 36
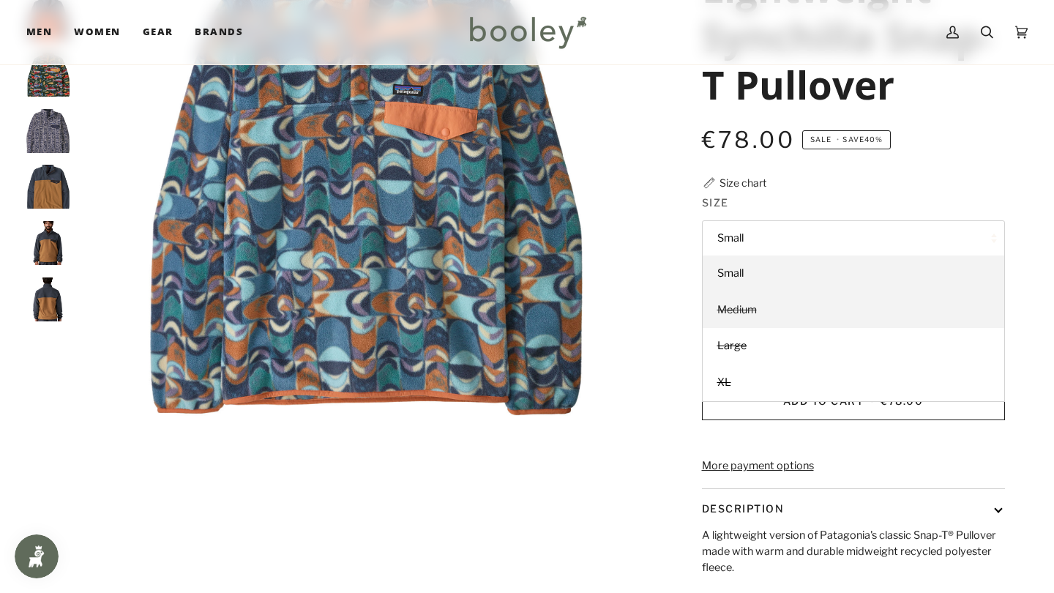
click at [817, 304] on link "Medium" at bounding box center [854, 310] width 302 height 37
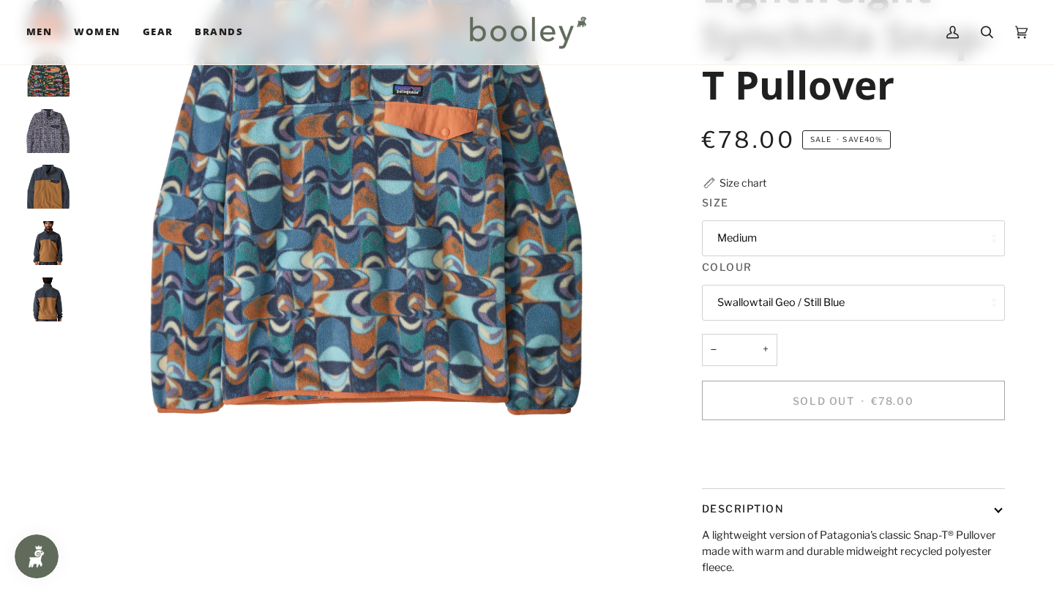
click at [817, 304] on button "Swallowtail Geo / Still Blue" at bounding box center [853, 303] width 303 height 36
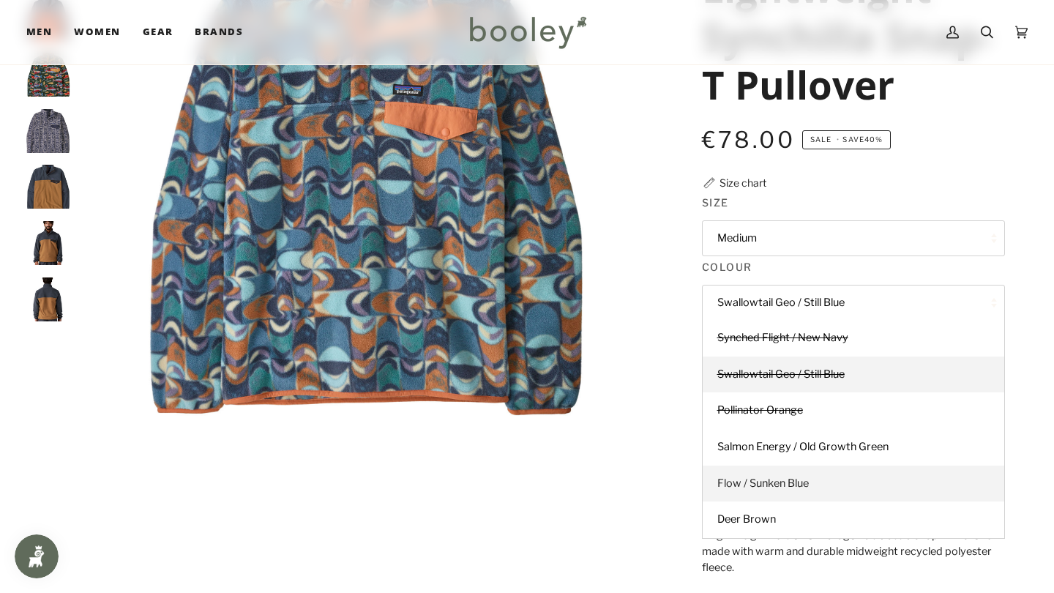
click at [817, 490] on link "Flow / Sunken Blue" at bounding box center [854, 483] width 302 height 37
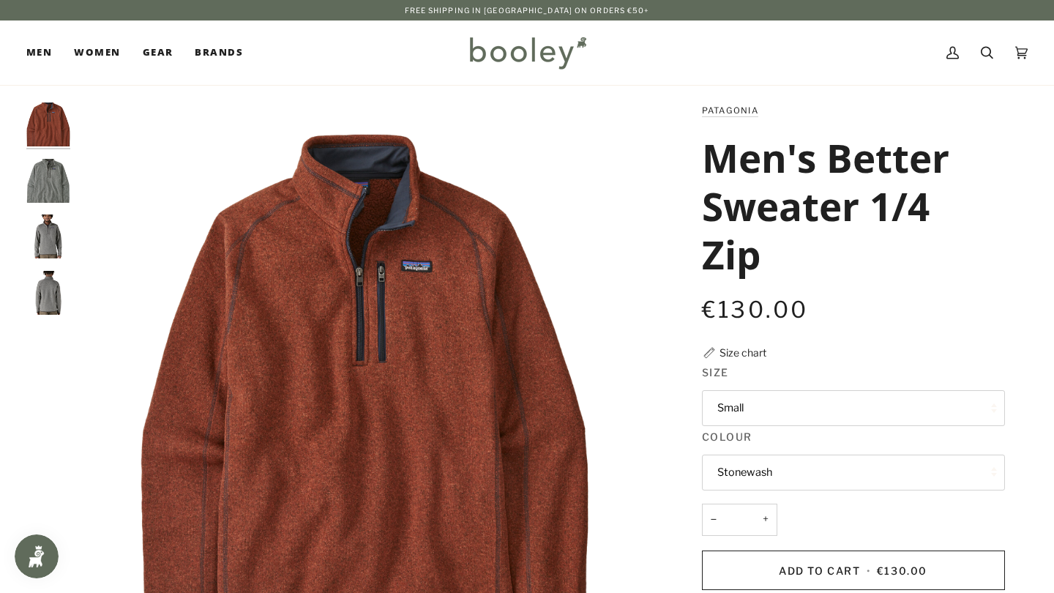
click at [748, 390] on button "Small" at bounding box center [853, 408] width 303 height 36
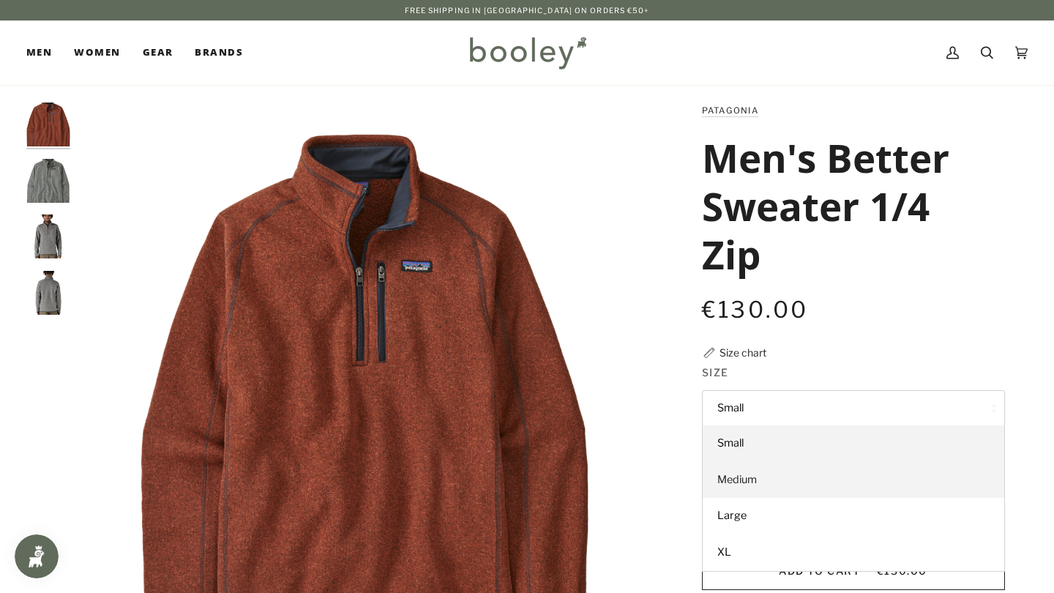
click at [732, 473] on span "Medium" at bounding box center [737, 479] width 40 height 13
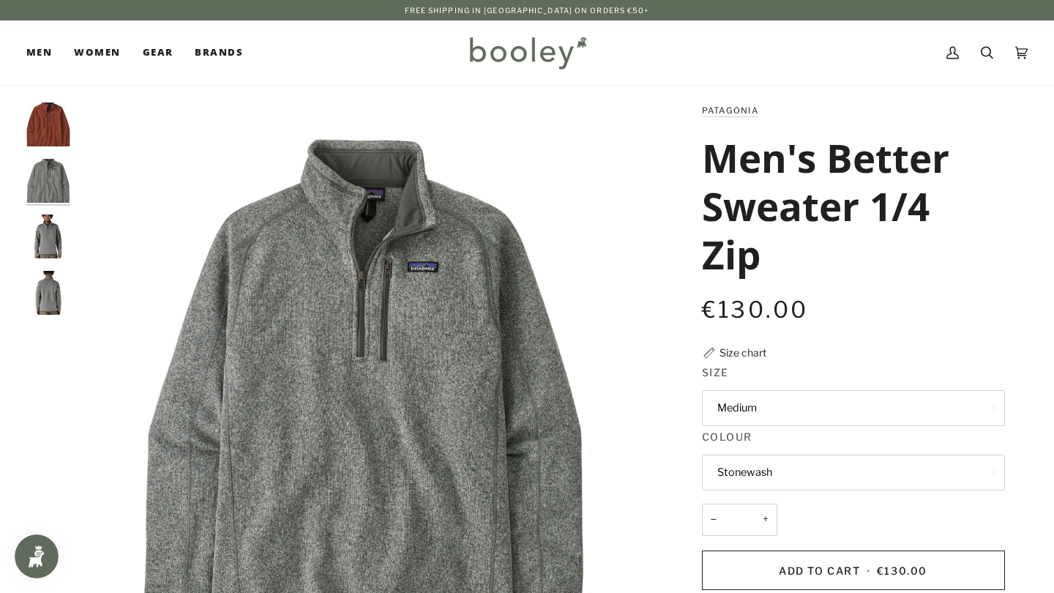
click at [732, 472] on button "Stonewash" at bounding box center [853, 472] width 303 height 36
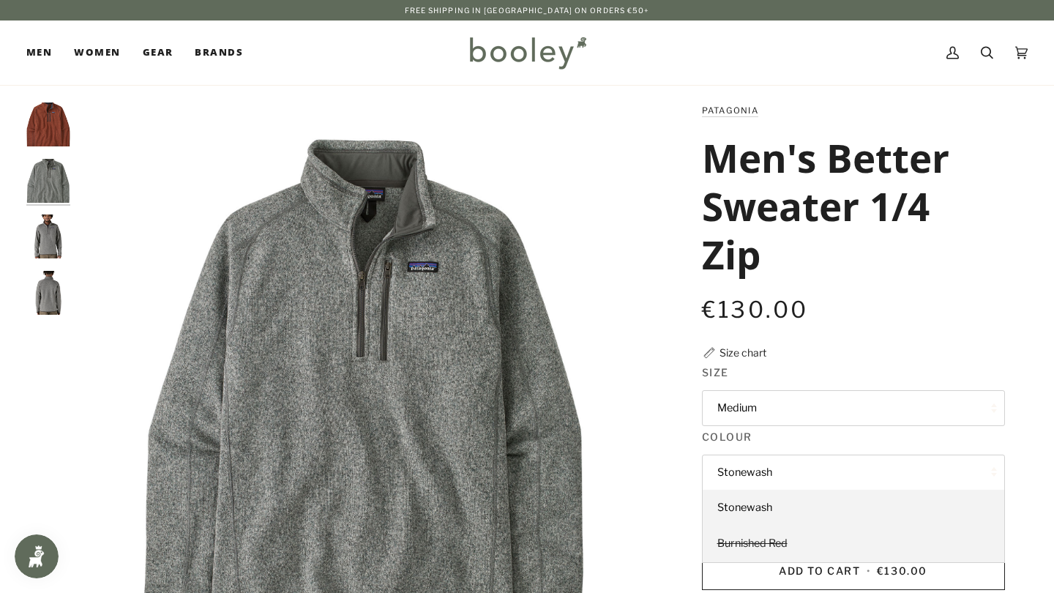
click at [735, 536] on span "Burnished Red" at bounding box center [752, 542] width 70 height 13
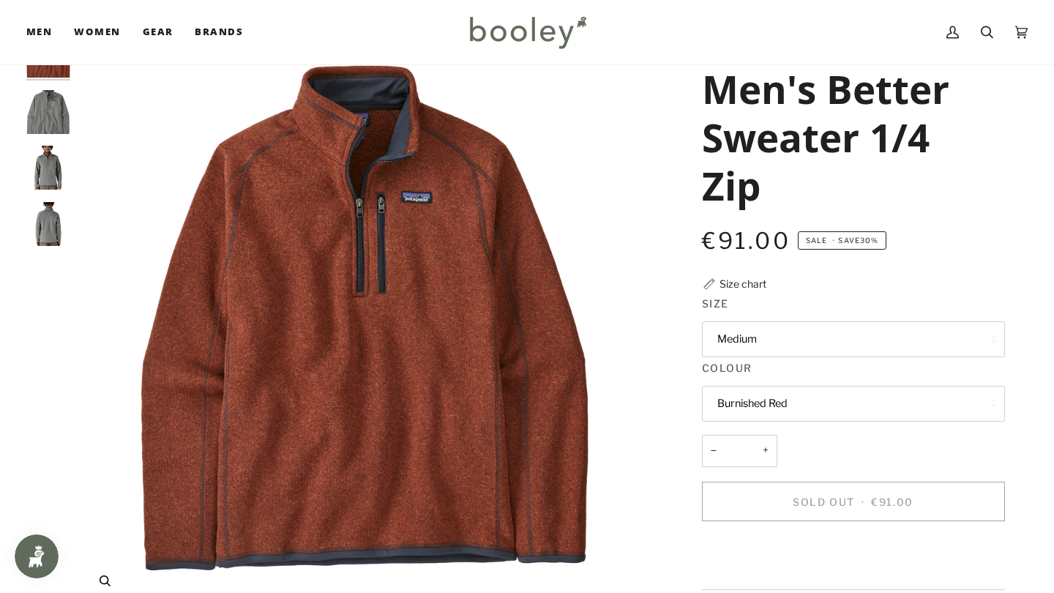
scroll to position [67, 0]
